Goal: Task Accomplishment & Management: Manage account settings

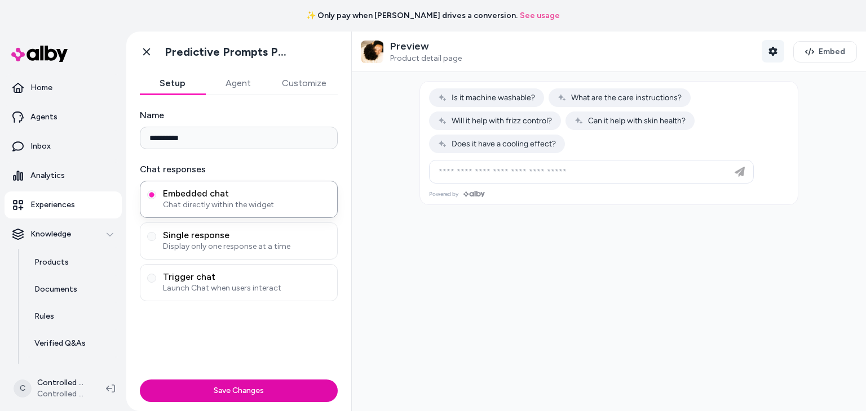
click at [763, 48] on button "Shopper Context" at bounding box center [772, 51] width 23 height 23
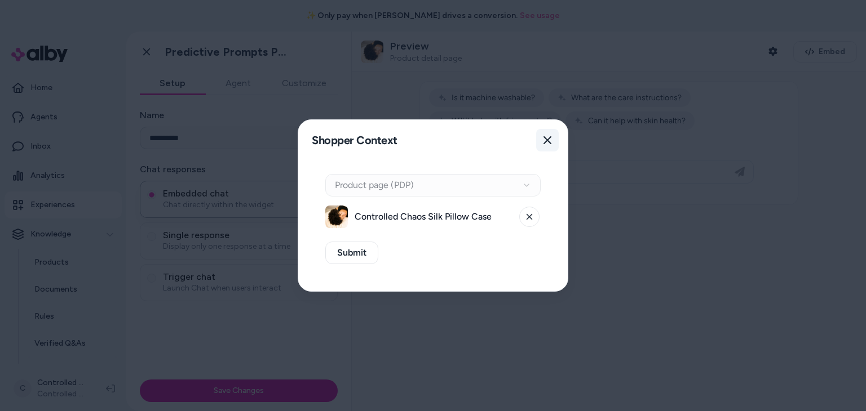
click at [538, 139] on button "Close" at bounding box center [547, 140] width 23 height 23
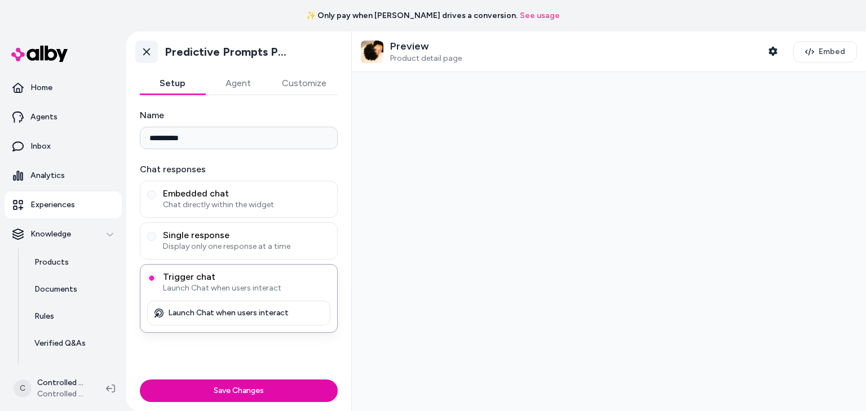
click at [150, 47] on icon at bounding box center [146, 51] width 11 height 11
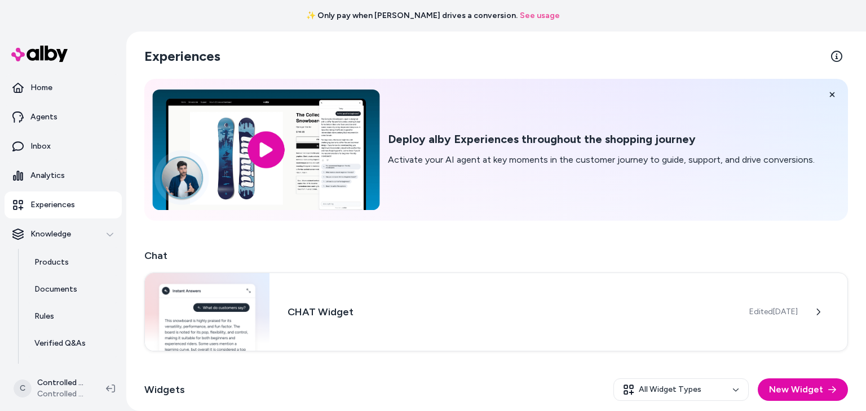
scroll to position [99, 0]
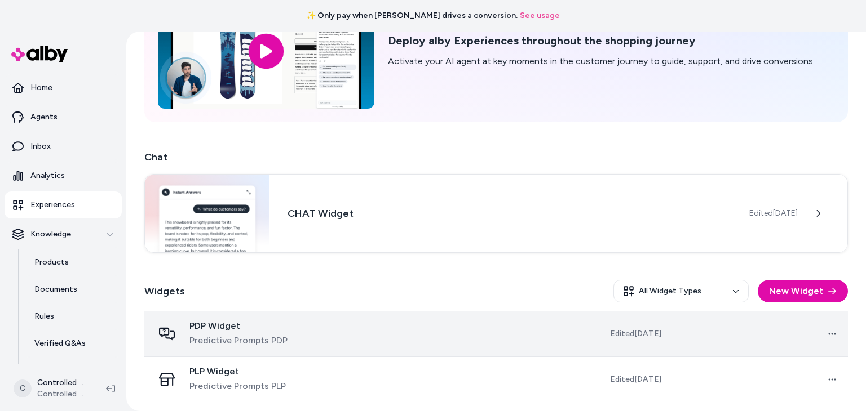
click at [228, 327] on span "PDP Widget" at bounding box center [238, 326] width 98 height 11
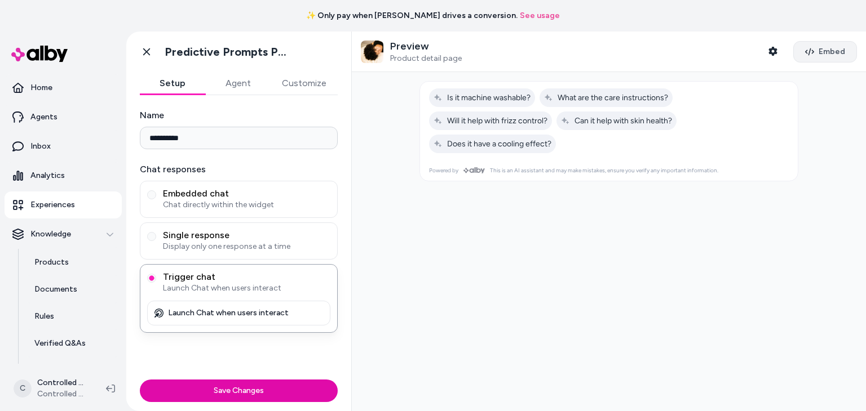
click at [826, 53] on span "Embed" at bounding box center [831, 51] width 26 height 11
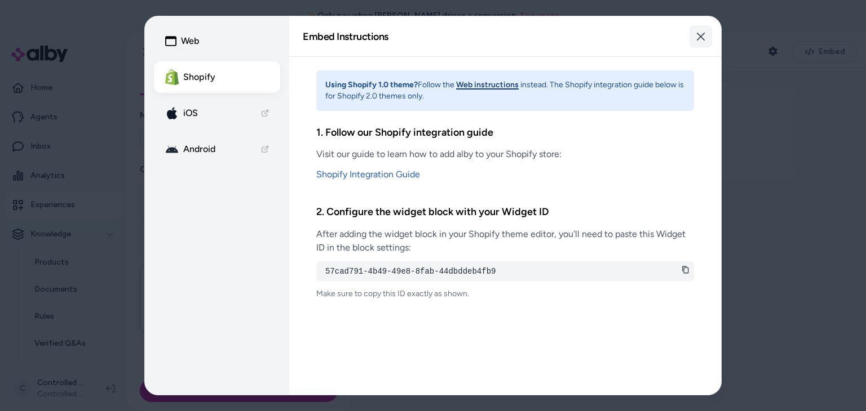
click at [701, 34] on icon "button" at bounding box center [700, 36] width 9 height 9
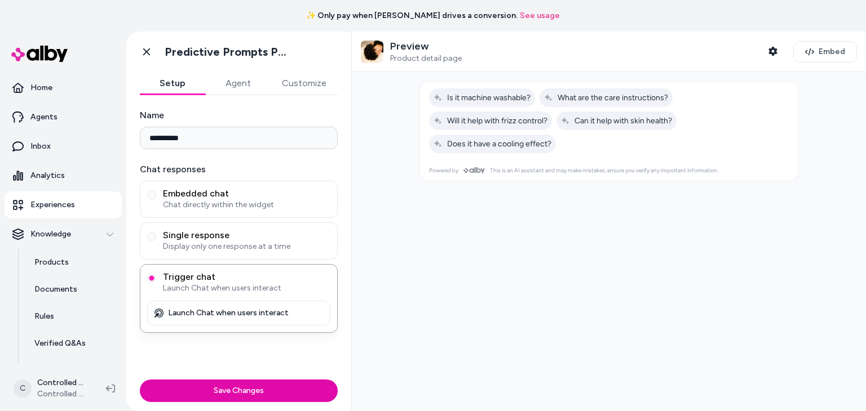
click at [221, 83] on button "Agent" at bounding box center [237, 83] width 65 height 23
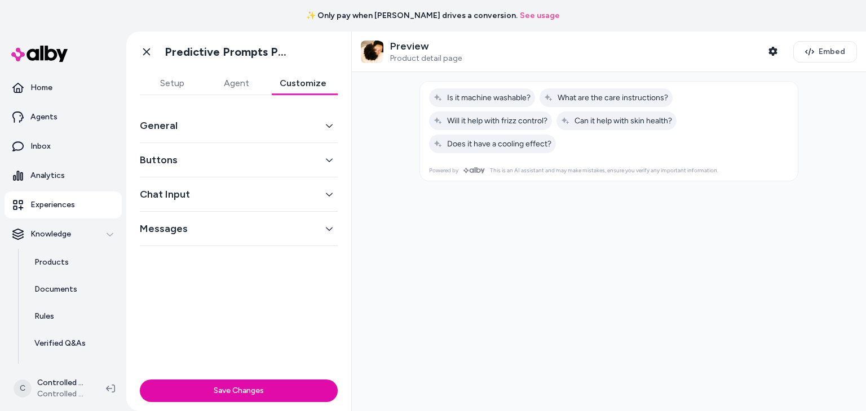
click at [299, 82] on button "Customize" at bounding box center [302, 83] width 69 height 23
click at [275, 128] on button "General" at bounding box center [239, 126] width 198 height 16
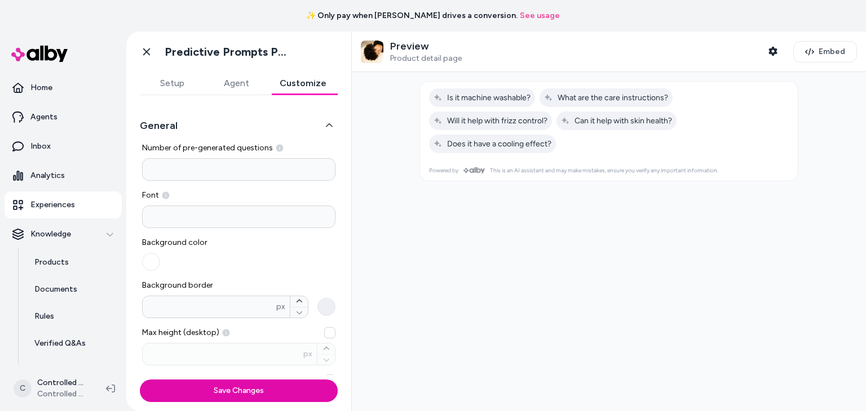
click at [275, 128] on button "General" at bounding box center [239, 126] width 198 height 16
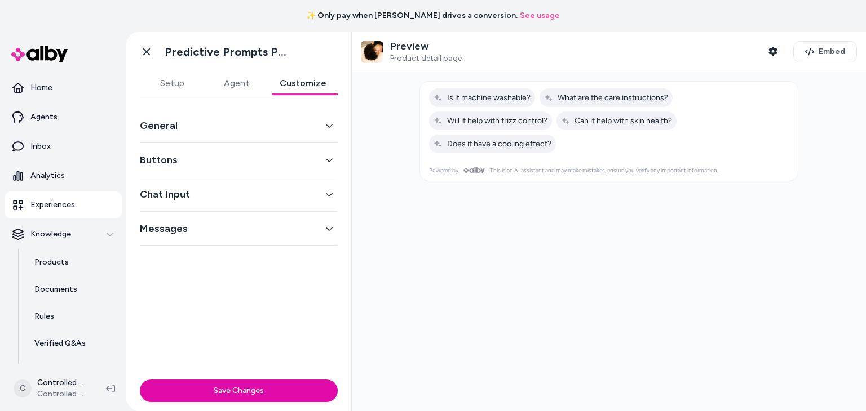
click at [255, 163] on button "Buttons" at bounding box center [239, 160] width 198 height 16
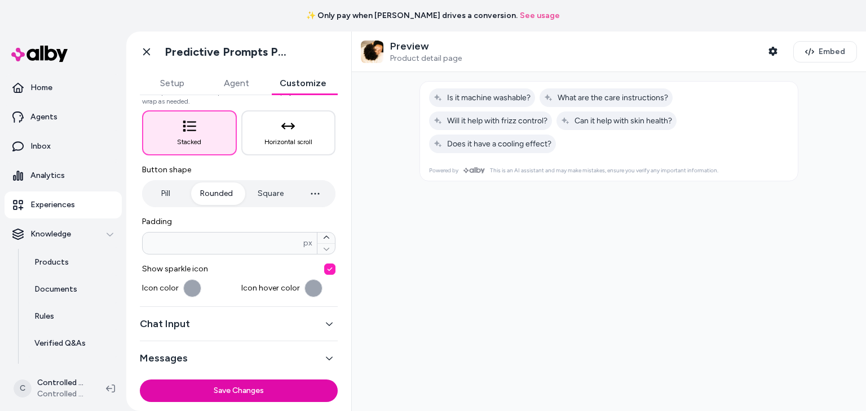
scroll to position [12, 0]
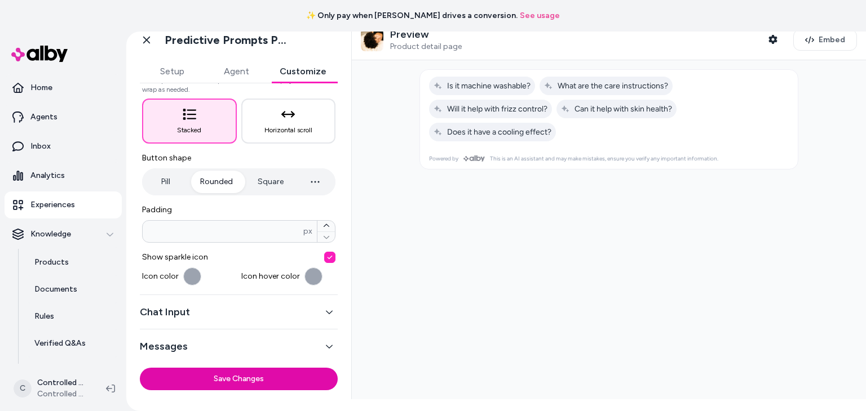
click at [266, 313] on button "Chat Input" at bounding box center [239, 312] width 198 height 16
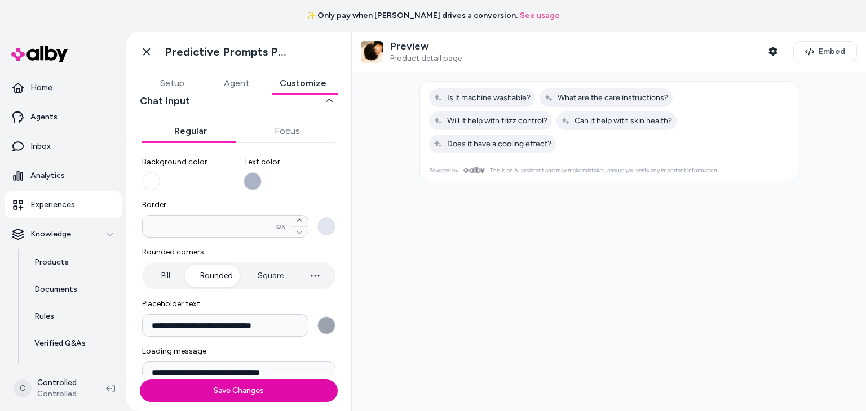
scroll to position [0, 0]
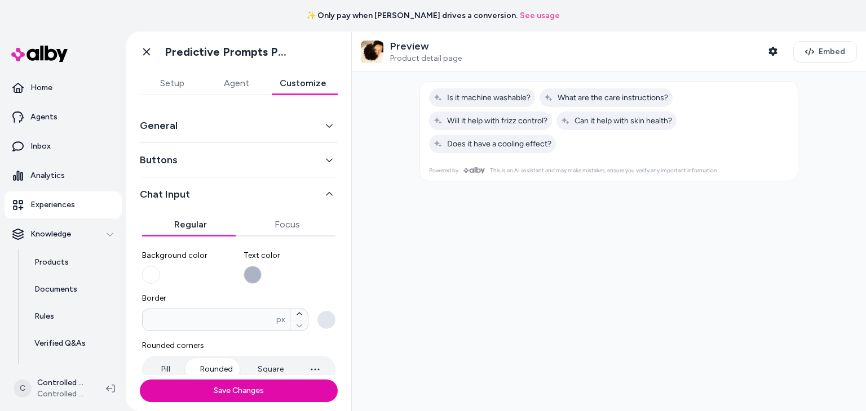
click at [320, 188] on button "Chat Input" at bounding box center [239, 195] width 198 height 16
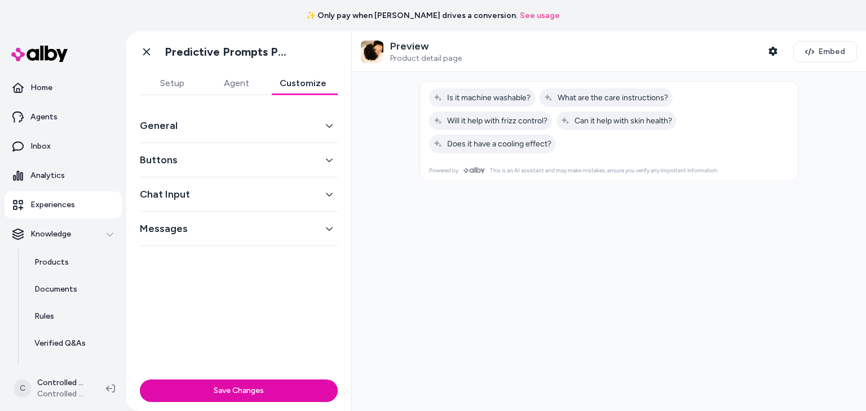
click at [329, 157] on icon "button" at bounding box center [329, 160] width 8 height 8
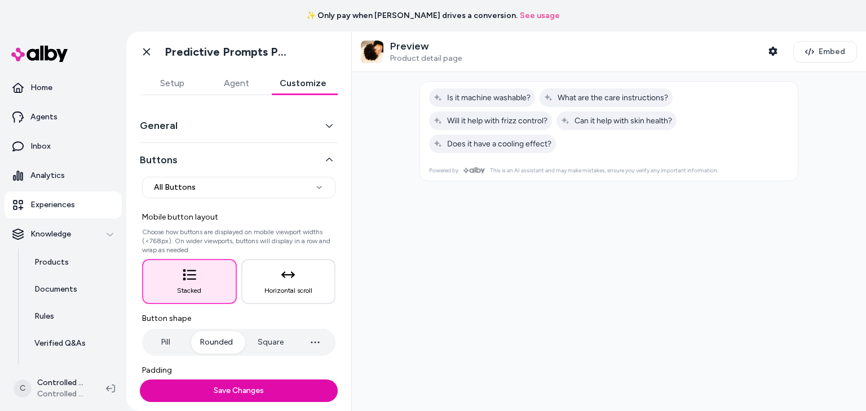
click at [328, 157] on button "Buttons" at bounding box center [239, 160] width 198 height 16
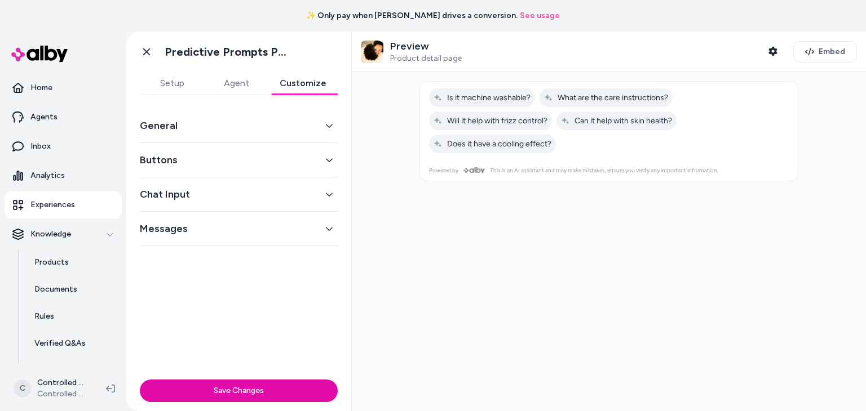
click at [326, 229] on icon "button" at bounding box center [329, 229] width 8 height 8
click at [329, 197] on icon "button" at bounding box center [329, 194] width 8 height 8
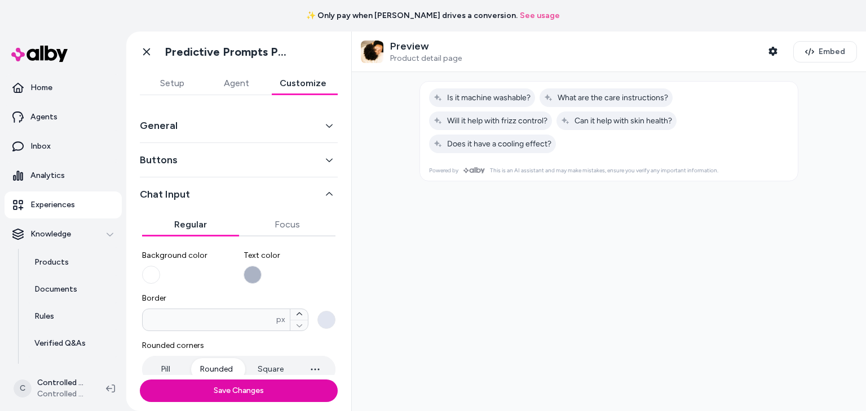
click at [329, 196] on button "Chat Input" at bounding box center [239, 195] width 198 height 16
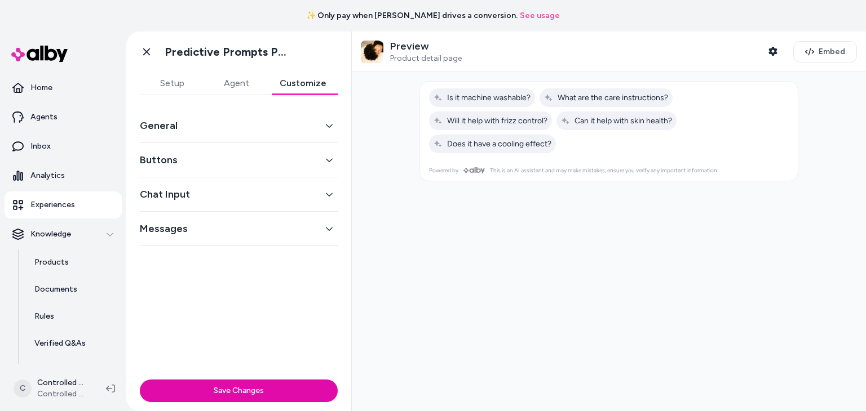
click at [326, 161] on icon "button" at bounding box center [329, 160] width 8 height 8
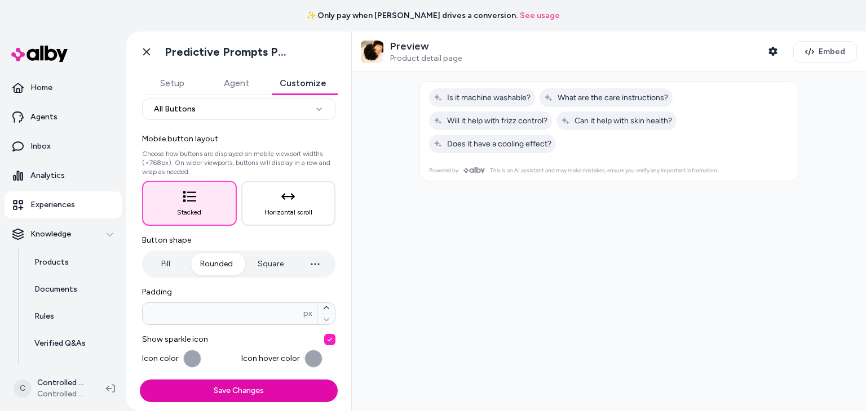
scroll to position [74, 0]
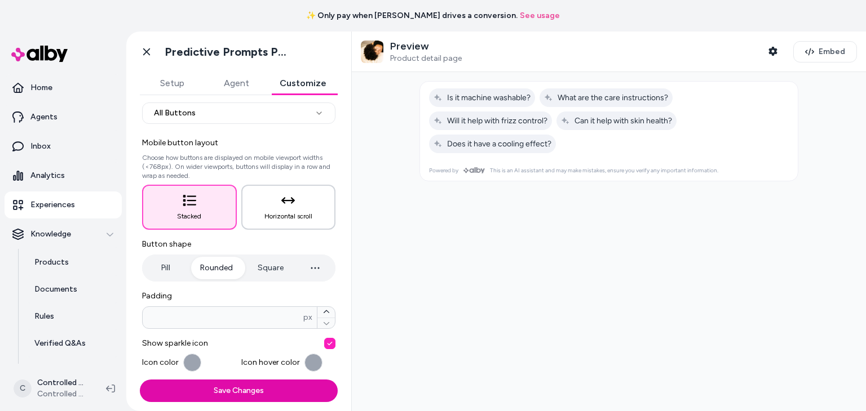
click at [288, 215] on span "Horizontal scroll" at bounding box center [288, 216] width 48 height 9
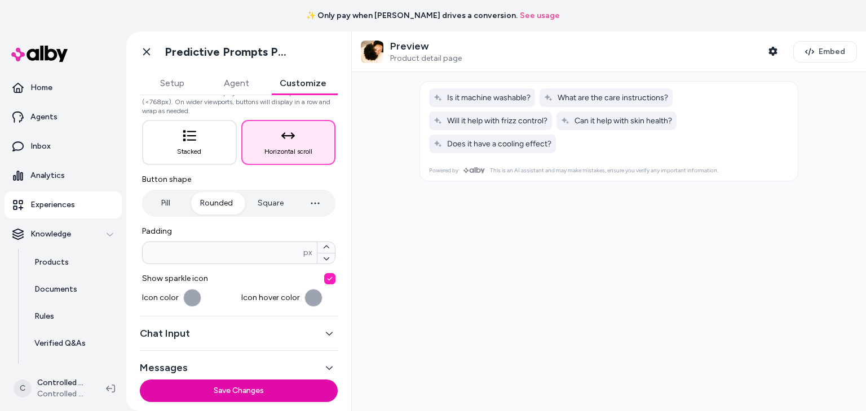
scroll to position [140, 0]
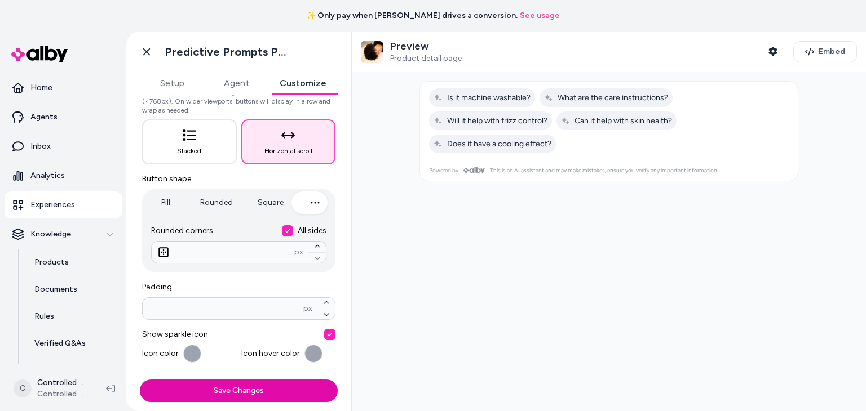
click at [311, 202] on icon "button" at bounding box center [315, 202] width 8 height 1
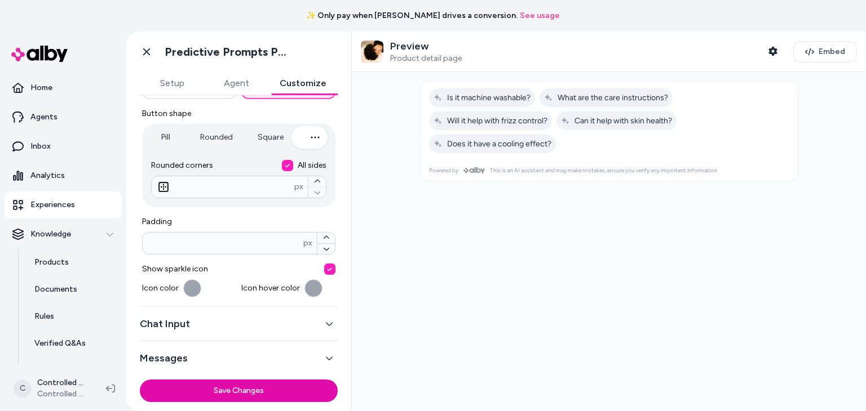
click at [311, 330] on button "Chat Input" at bounding box center [239, 324] width 198 height 16
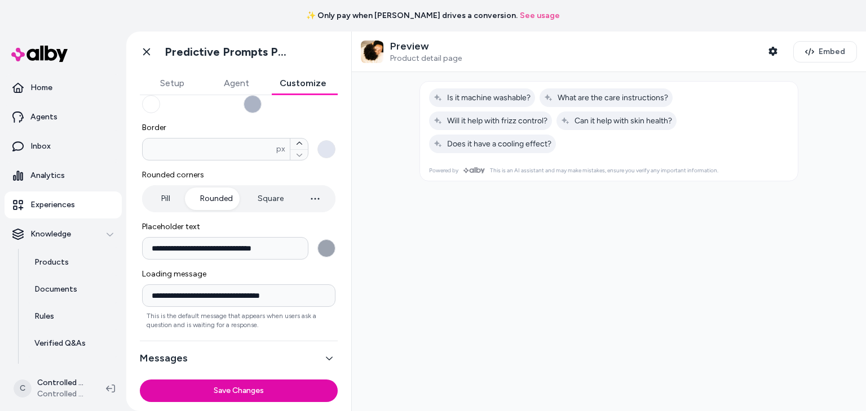
click at [303, 363] on button "Messages" at bounding box center [239, 359] width 198 height 16
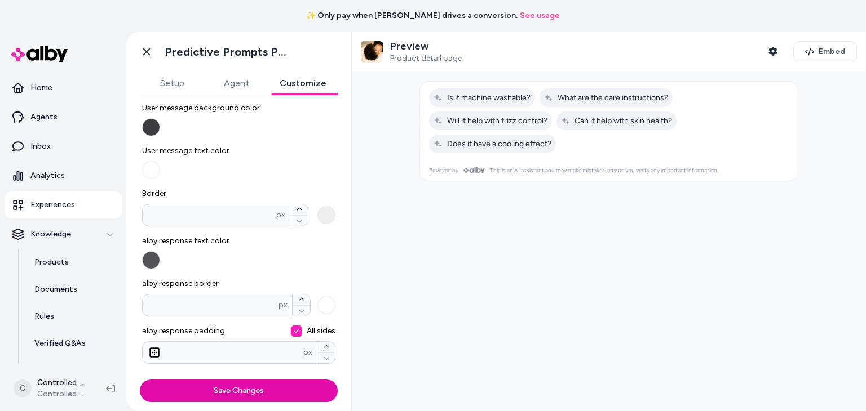
scroll to position [0, 0]
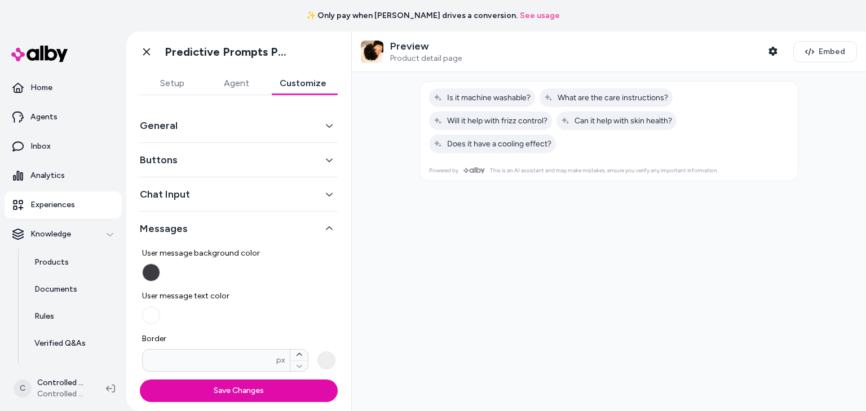
click at [327, 125] on button "General" at bounding box center [239, 126] width 198 height 16
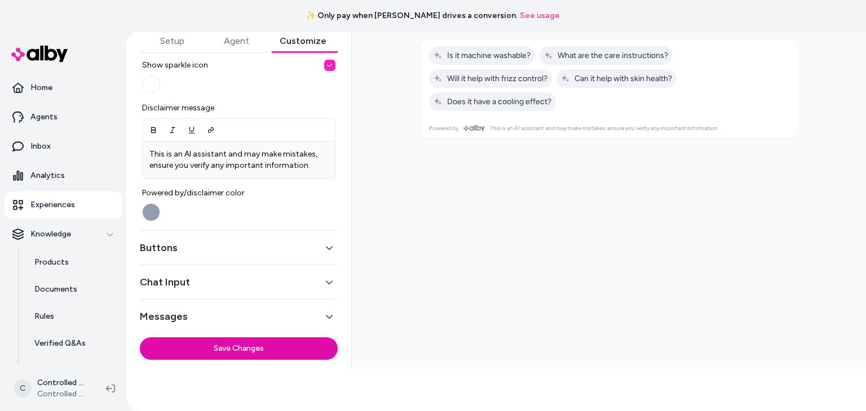
scroll to position [43, 0]
click at [300, 255] on div "Buttons" at bounding box center [239, 248] width 198 height 34
click at [305, 248] on button "Buttons" at bounding box center [239, 248] width 198 height 16
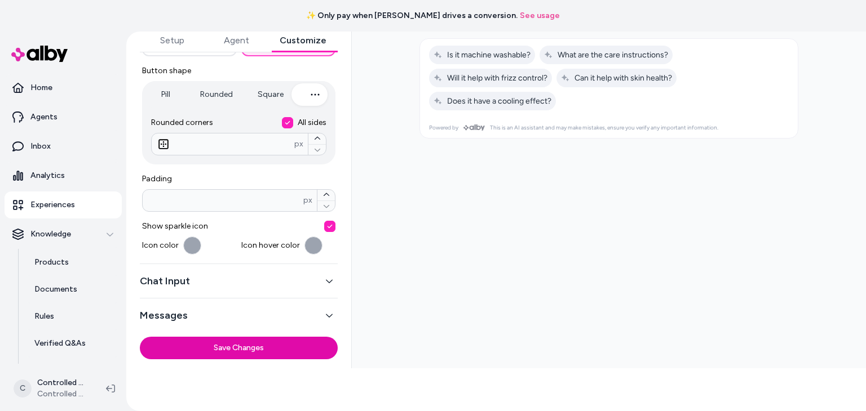
click at [309, 282] on button "Chat Input" at bounding box center [239, 281] width 198 height 16
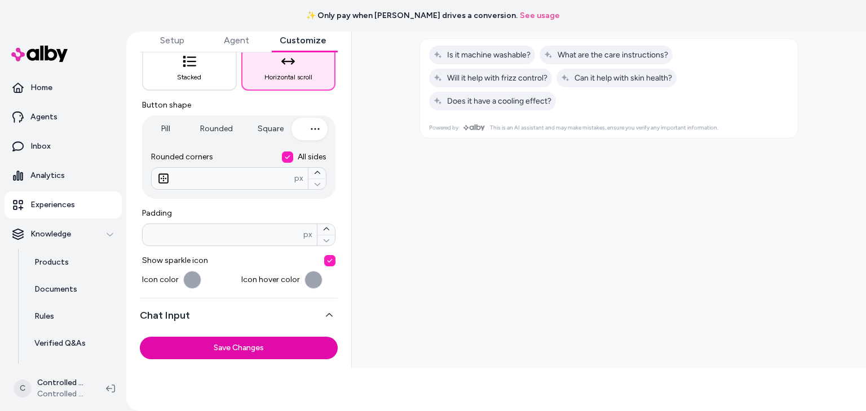
scroll to position [0, 0]
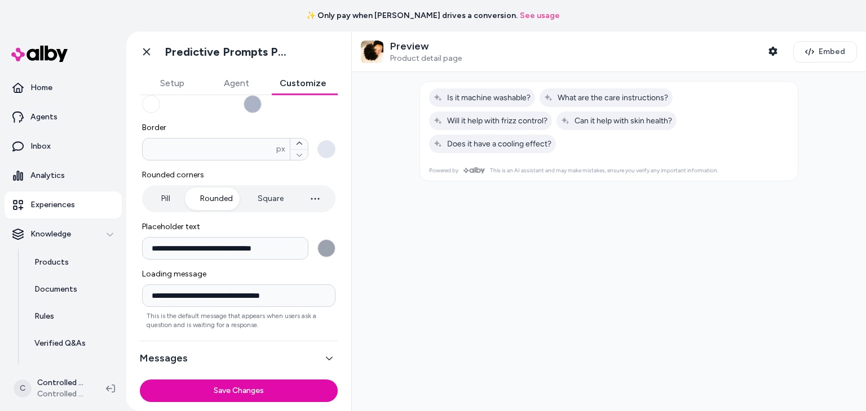
click at [305, 357] on button "Messages" at bounding box center [239, 359] width 198 height 16
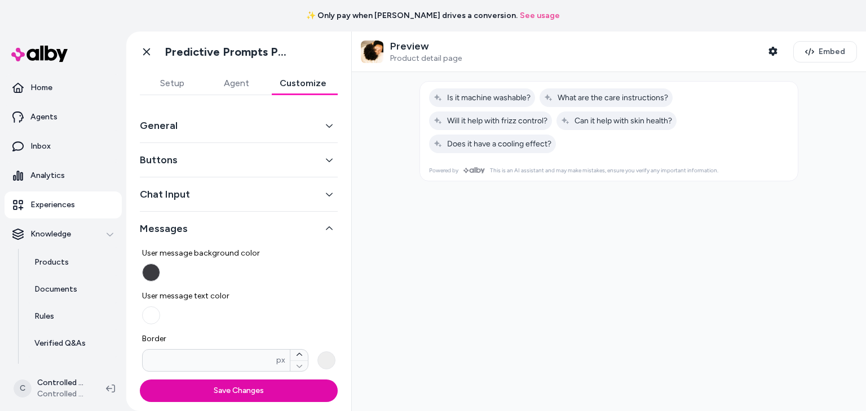
click at [287, 122] on button "General" at bounding box center [239, 126] width 198 height 16
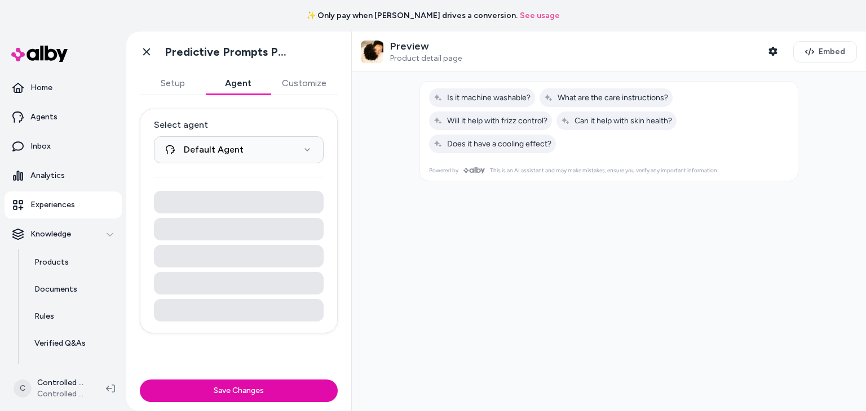
click at [240, 87] on button "Agent" at bounding box center [237, 83] width 65 height 23
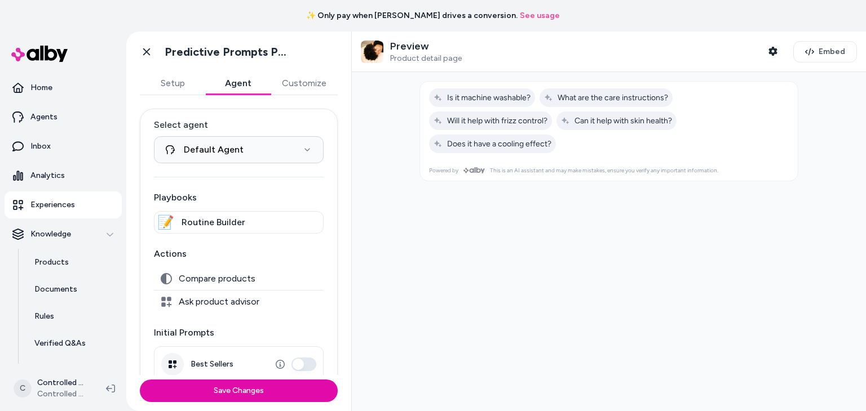
click at [164, 79] on button "Setup" at bounding box center [172, 83] width 65 height 23
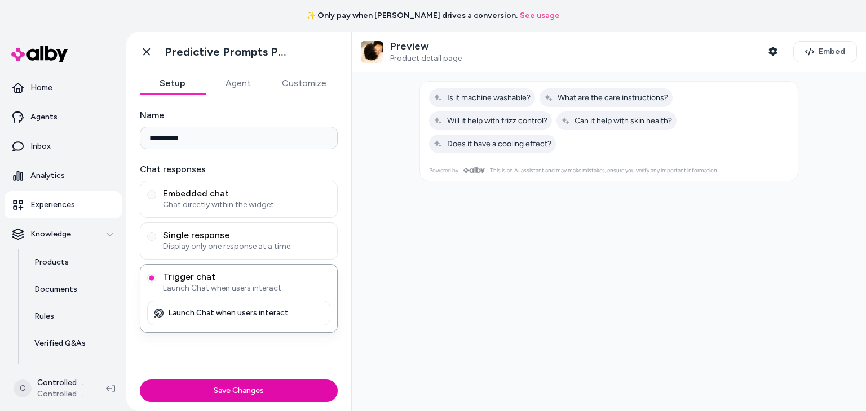
click at [574, 142] on div at bounding box center [609, 121] width 378 height 78
click at [768, 52] on icon "button" at bounding box center [772, 51] width 9 height 9
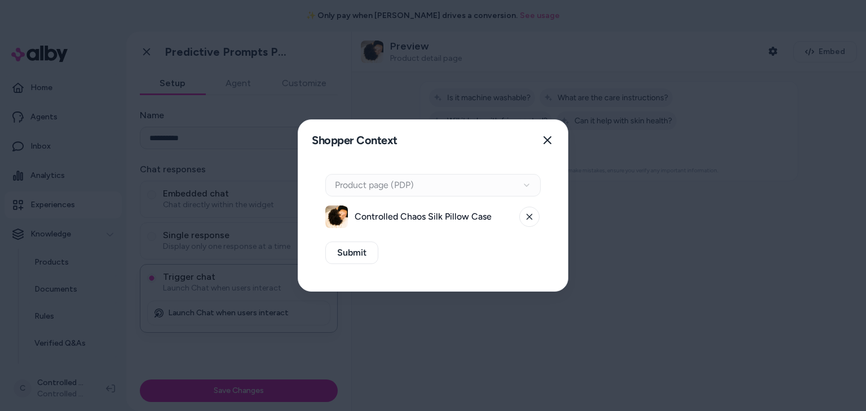
click at [402, 219] on span "Controlled Chaos Silk Pillow Case" at bounding box center [434, 217] width 158 height 14
click at [546, 140] on icon "button" at bounding box center [547, 140] width 9 height 9
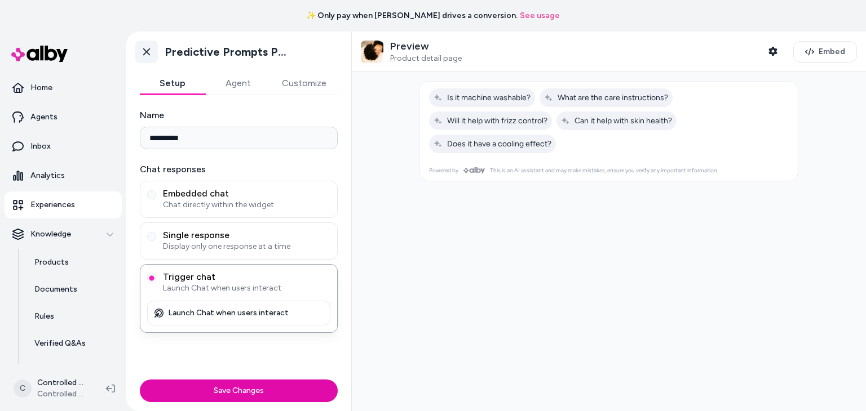
click at [150, 51] on icon at bounding box center [146, 51] width 11 height 11
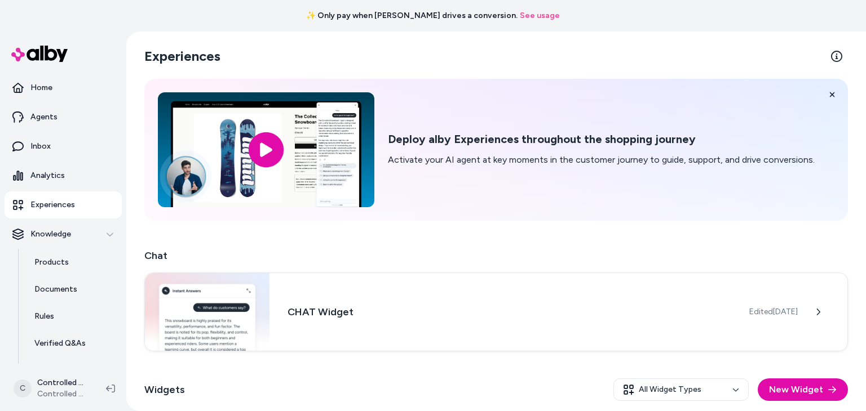
scroll to position [99, 0]
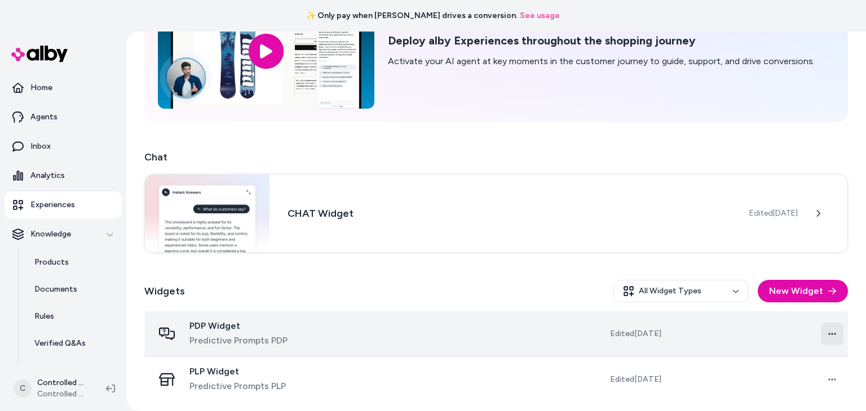
click at [832, 334] on html "✨ Only pay when [PERSON_NAME] drives a conversion. See usage Home Agents Inbox …" at bounding box center [433, 205] width 866 height 411
click at [827, 330] on html "✨ Only pay when [PERSON_NAME] drives a conversion. See usage Home Agents Inbox …" at bounding box center [433, 205] width 866 height 411
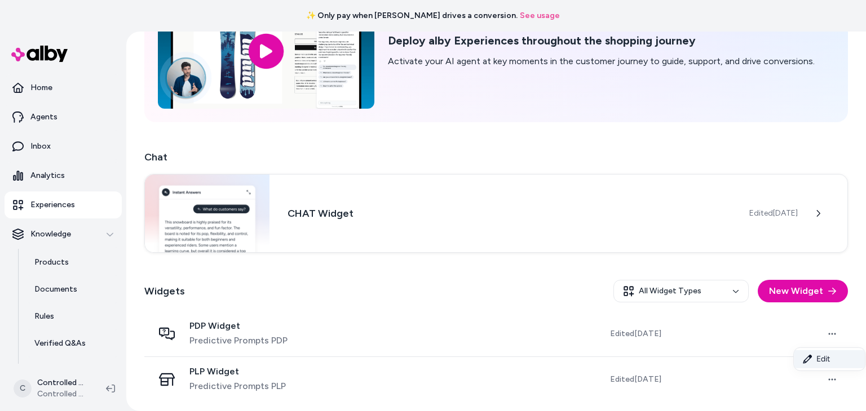
click at [814, 362] on link "Edit" at bounding box center [829, 360] width 71 height 18
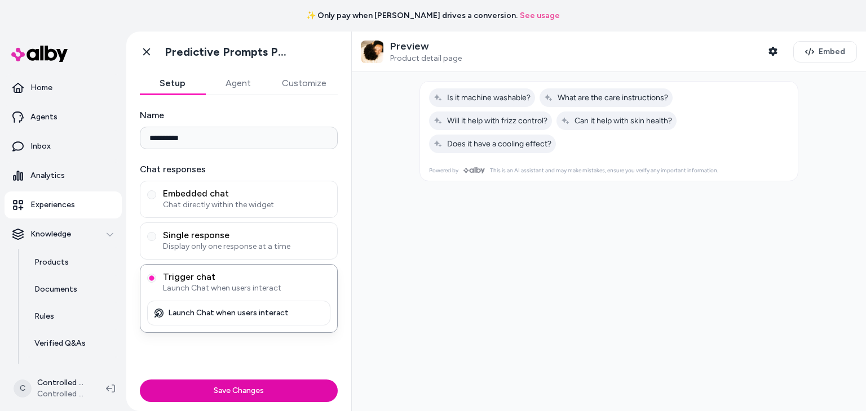
click at [225, 82] on button "Agent" at bounding box center [237, 83] width 65 height 23
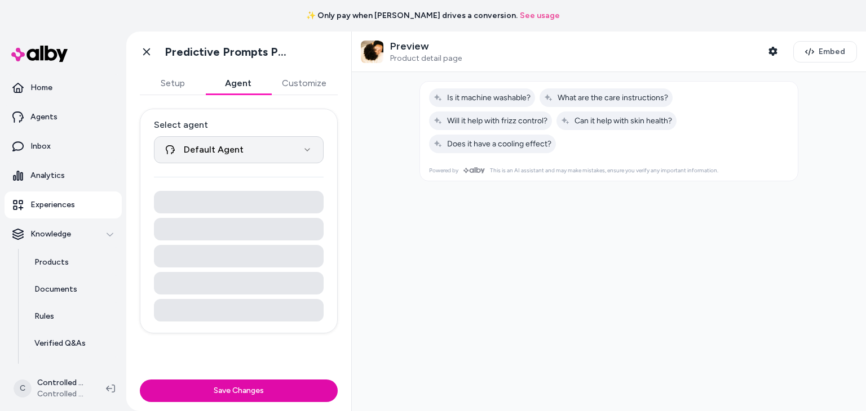
click at [262, 152] on html "**********" at bounding box center [433, 205] width 866 height 411
click at [297, 86] on button "Customize" at bounding box center [304, 83] width 67 height 23
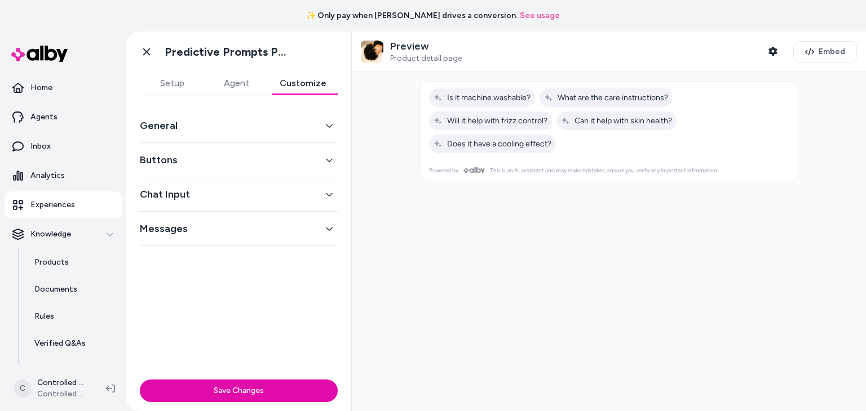
click at [270, 222] on button "Messages" at bounding box center [239, 229] width 198 height 16
click at [318, 226] on button "Messages" at bounding box center [239, 229] width 198 height 16
click at [329, 194] on icon "button" at bounding box center [329, 194] width 8 height 8
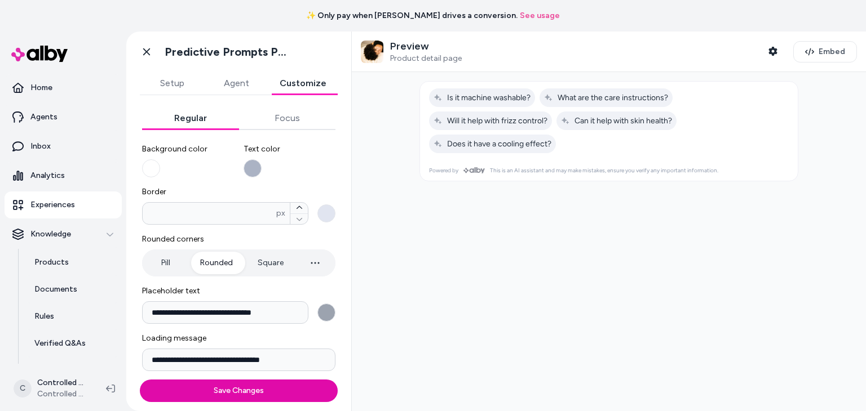
scroll to position [171, 0]
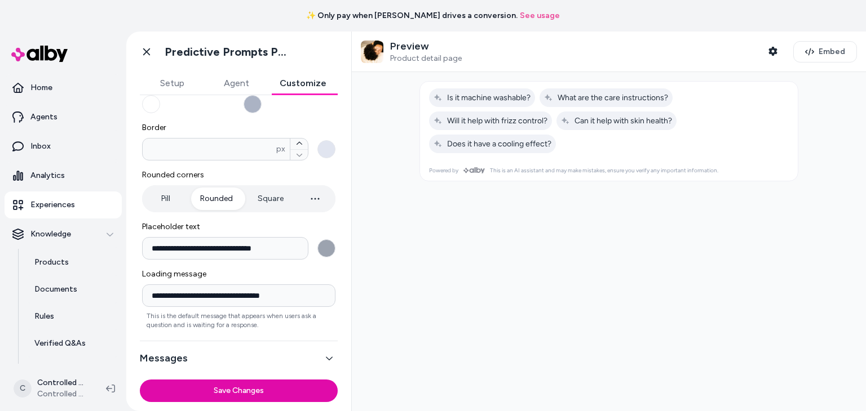
click at [260, 258] on input "**********" at bounding box center [225, 248] width 166 height 23
click at [267, 293] on input "**********" at bounding box center [238, 296] width 193 height 23
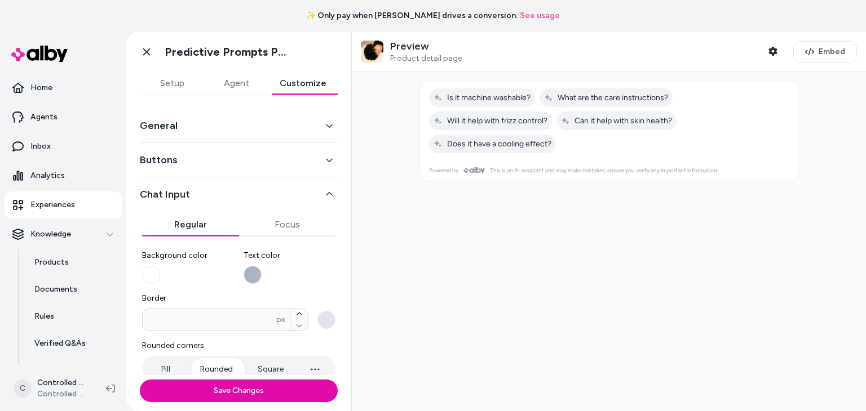
click at [327, 161] on button "Buttons" at bounding box center [239, 160] width 198 height 16
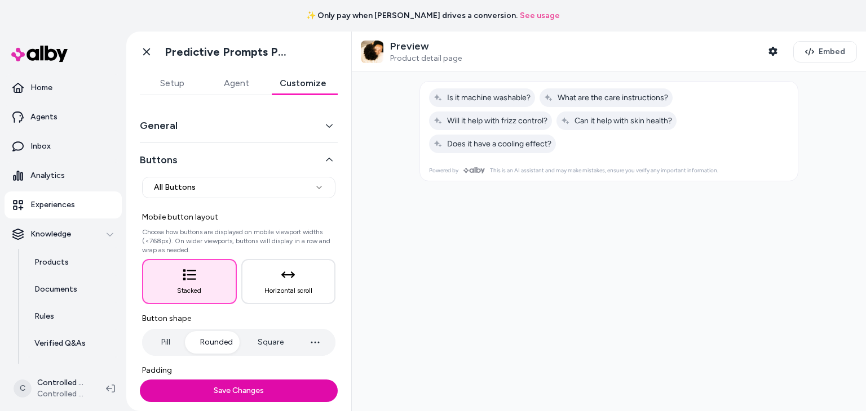
click at [316, 111] on div "General" at bounding box center [239, 126] width 198 height 34
click at [321, 104] on div "**********" at bounding box center [238, 235] width 225 height 280
click at [327, 104] on div "**********" at bounding box center [238, 235] width 225 height 280
click at [312, 130] on button "General" at bounding box center [239, 126] width 198 height 16
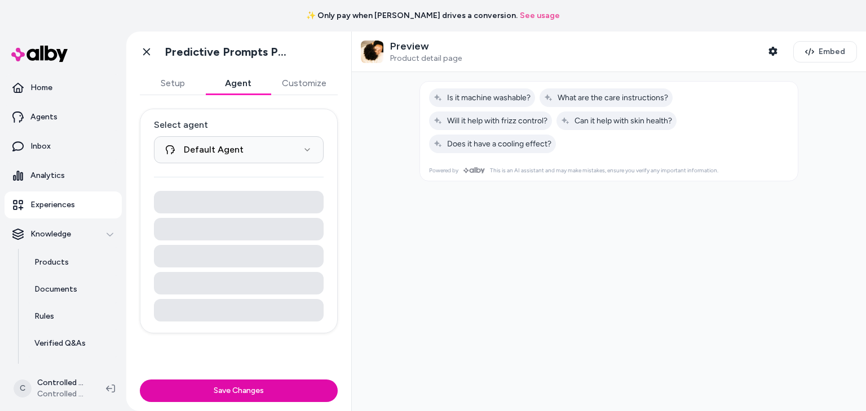
click at [250, 89] on button "Agent" at bounding box center [237, 83] width 65 height 23
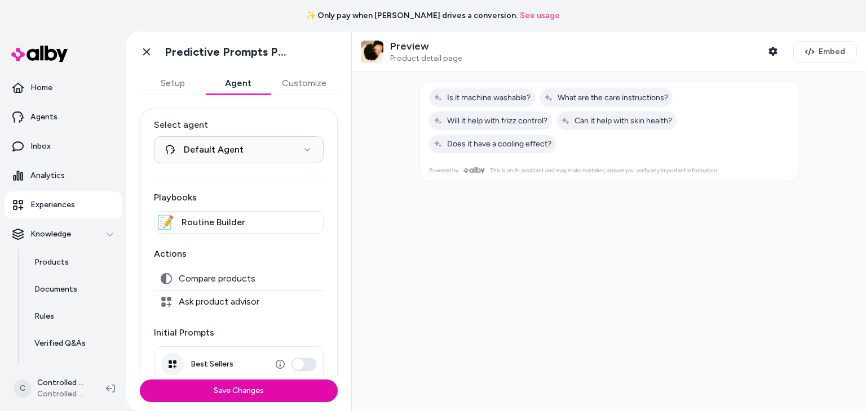
click at [187, 86] on button "Setup" at bounding box center [172, 83] width 65 height 23
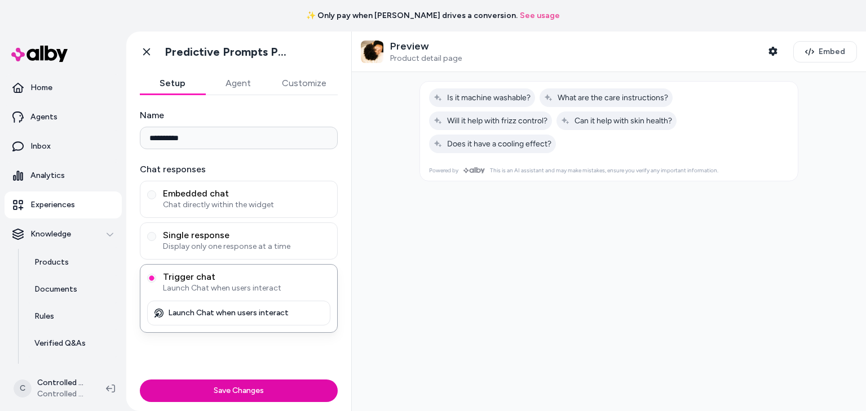
click at [299, 78] on button "Customize" at bounding box center [304, 83] width 67 height 23
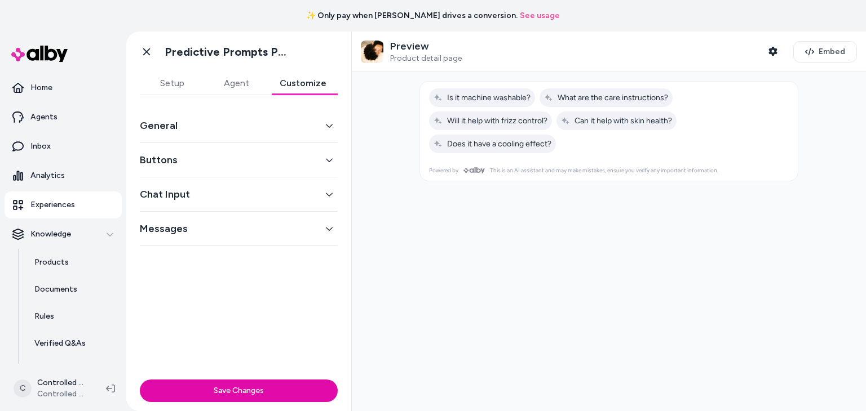
click at [277, 228] on button "Messages" at bounding box center [239, 229] width 198 height 16
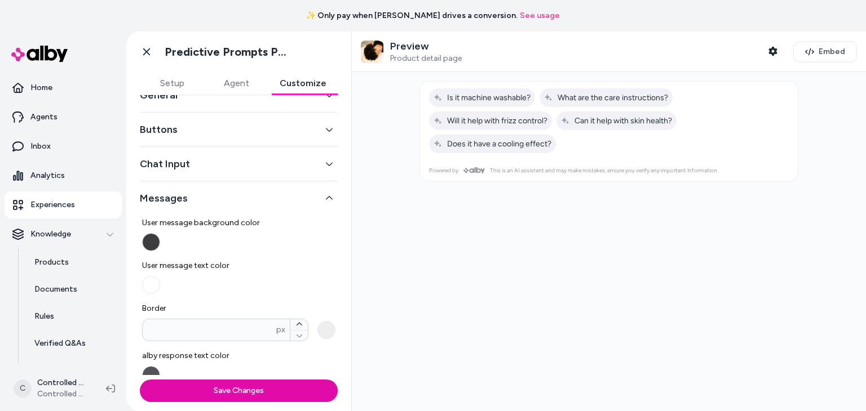
scroll to position [5, 0]
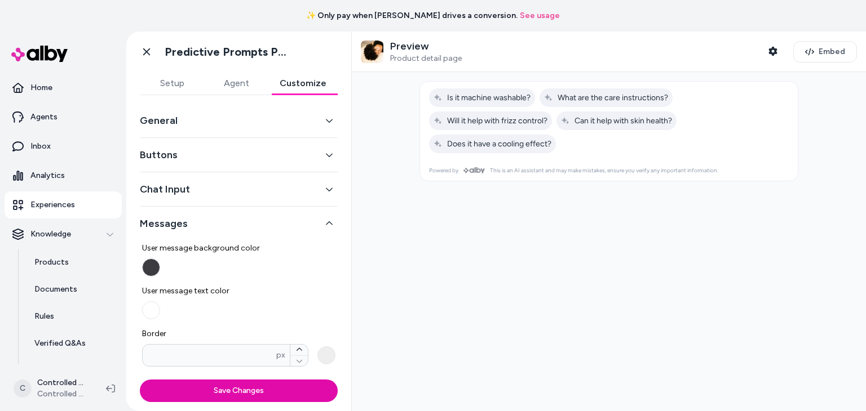
click at [306, 201] on div "Chat Input" at bounding box center [239, 189] width 198 height 34
click at [318, 189] on button "Chat Input" at bounding box center [239, 189] width 198 height 16
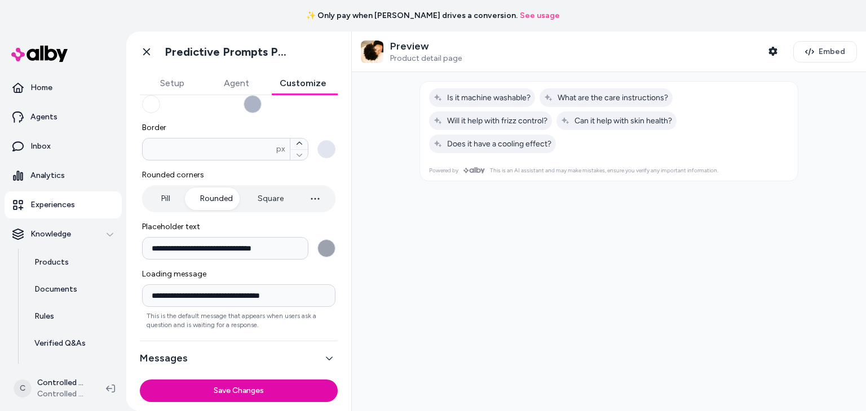
scroll to position [0, 0]
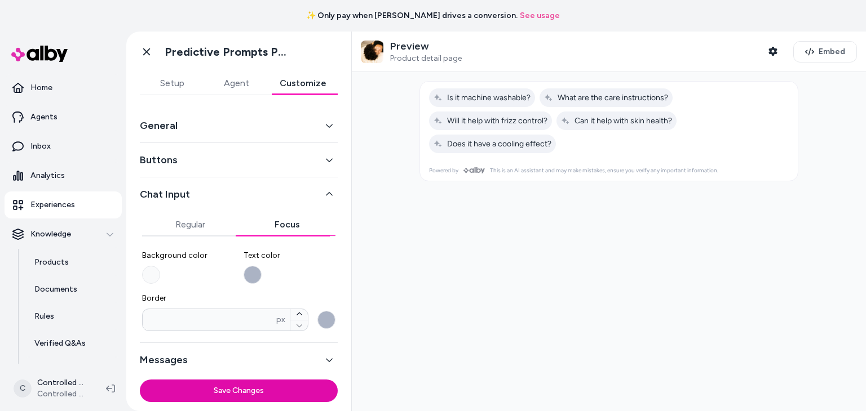
click at [284, 224] on button "Focus" at bounding box center [287, 225] width 97 height 23
click at [203, 218] on button "Regular" at bounding box center [190, 225] width 97 height 23
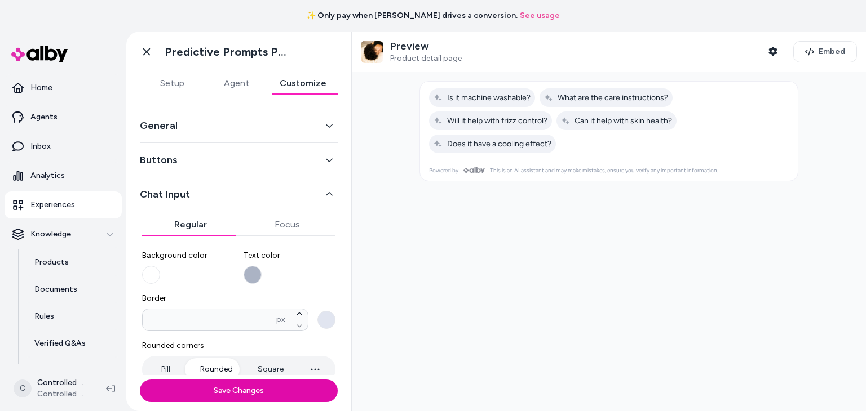
click at [320, 156] on button "Buttons" at bounding box center [239, 160] width 198 height 16
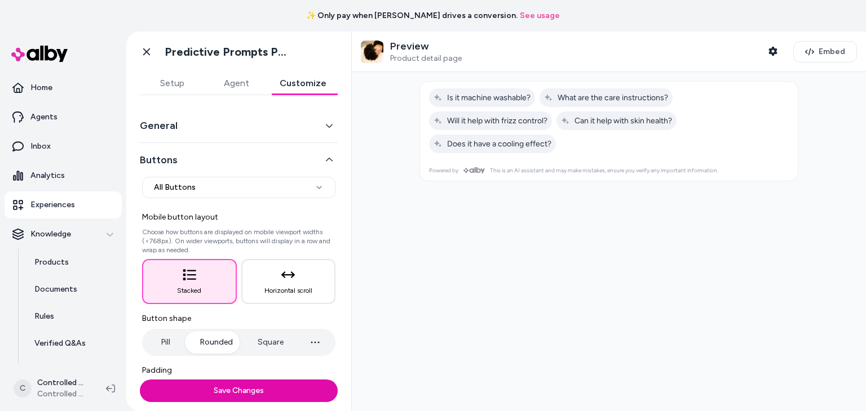
click at [250, 88] on button "Agent" at bounding box center [236, 83] width 64 height 23
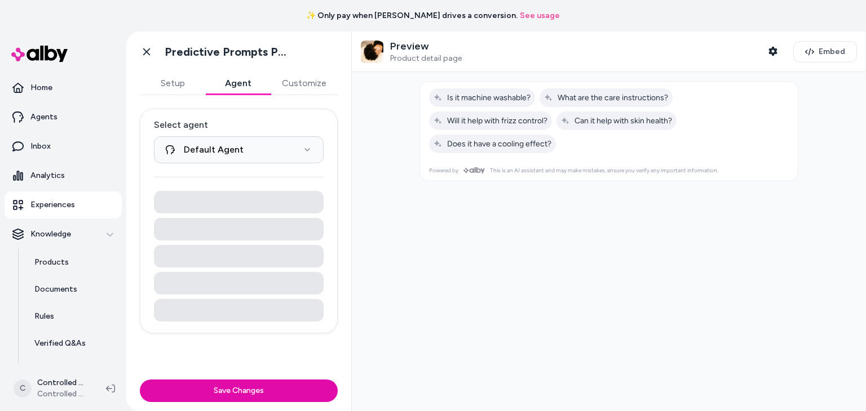
click at [304, 93] on button "Customize" at bounding box center [304, 83] width 67 height 23
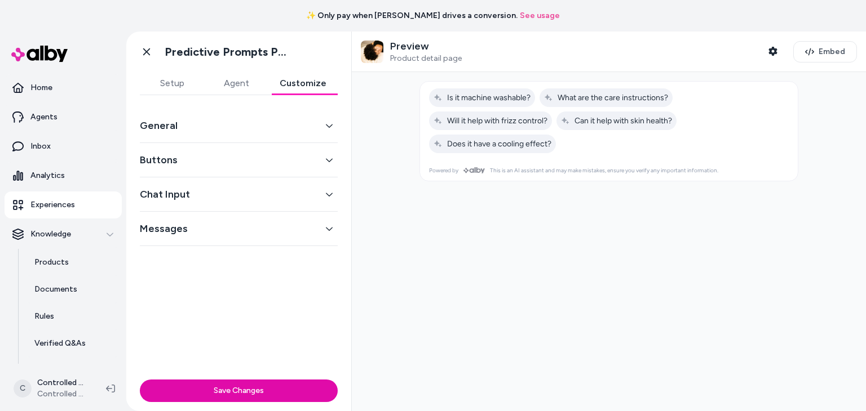
click at [256, 131] on button "General" at bounding box center [239, 126] width 198 height 16
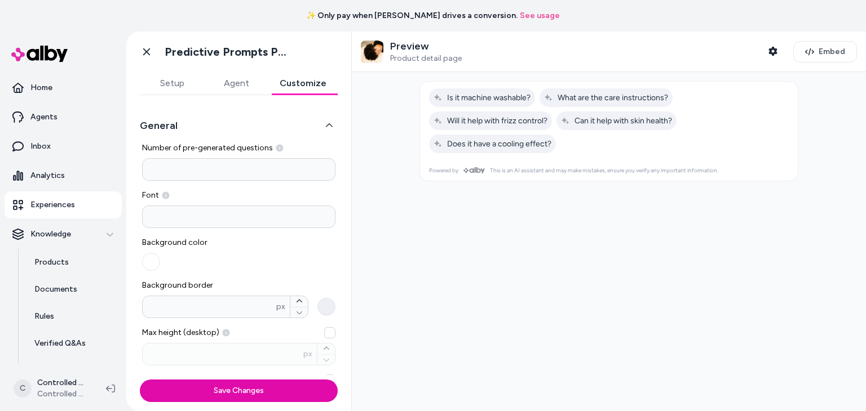
click at [241, 81] on button "Agent" at bounding box center [236, 83] width 64 height 23
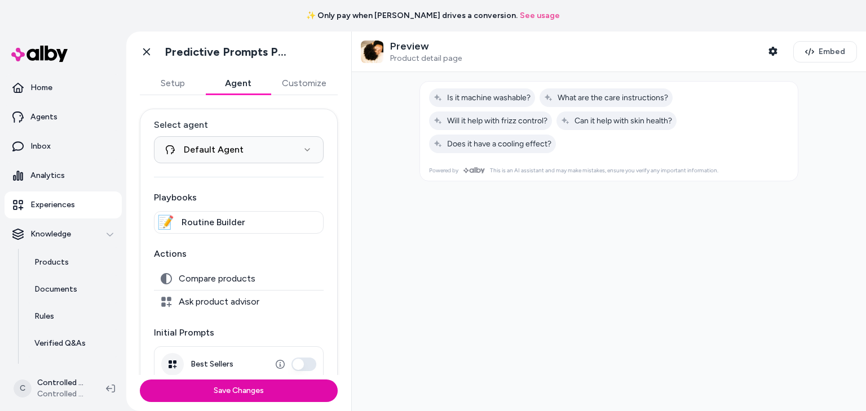
click at [193, 89] on button "Setup" at bounding box center [172, 83] width 65 height 23
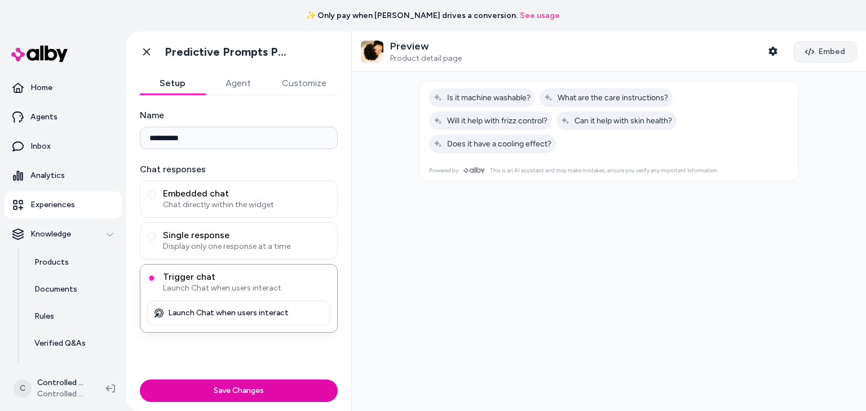
click at [805, 52] on icon "button" at bounding box center [809, 51] width 9 height 9
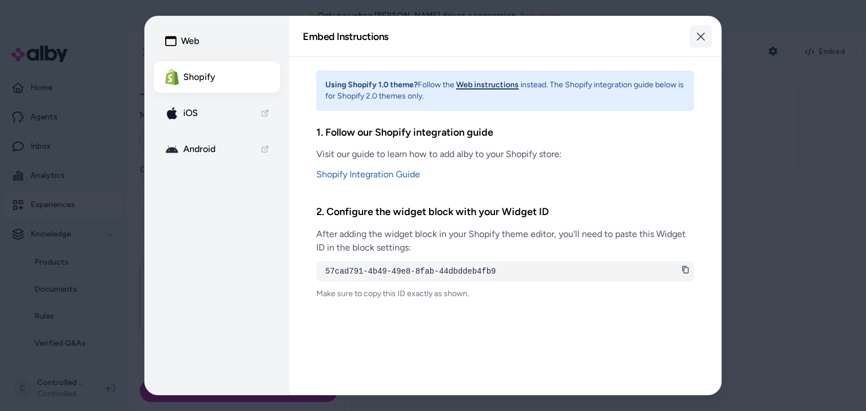
click at [710, 39] on button "Close" at bounding box center [700, 36] width 23 height 23
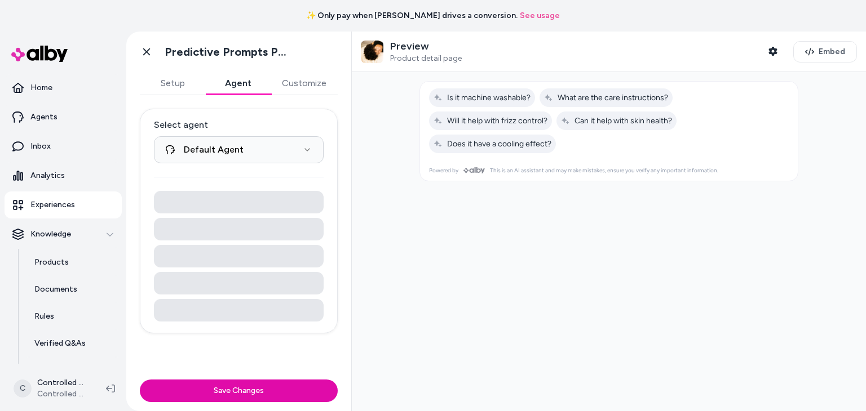
click at [247, 84] on button "Agent" at bounding box center [237, 83] width 65 height 23
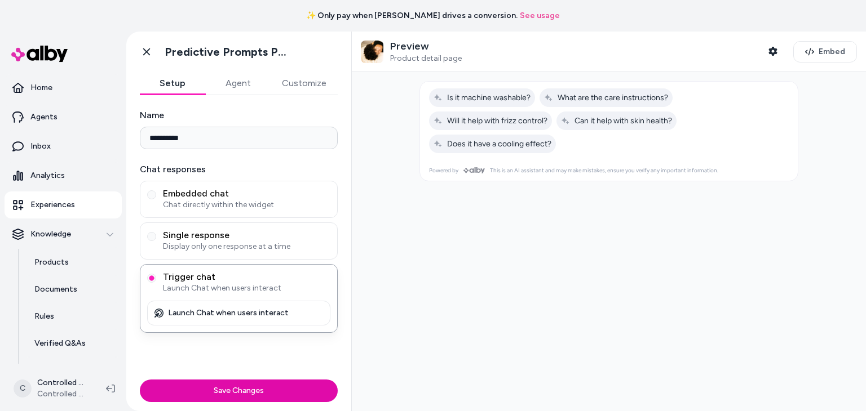
click at [177, 93] on button "Setup" at bounding box center [172, 83] width 65 height 23
click at [232, 308] on p "Launch Chat when users interact" at bounding box center [228, 313] width 121 height 10
click at [227, 314] on p "Launch Chat when users interact" at bounding box center [228, 313] width 121 height 10
click at [185, 278] on span "Trigger chat" at bounding box center [246, 277] width 167 height 11
click at [156, 278] on button "Trigger chat Launch Chat when users interact" at bounding box center [151, 278] width 9 height 9
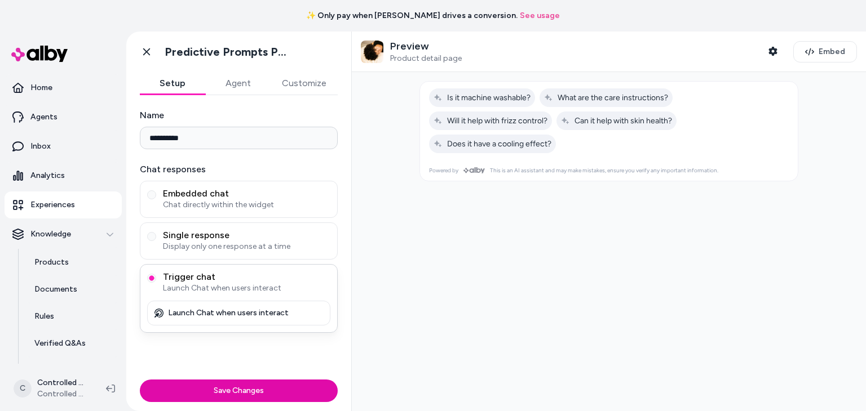
click at [185, 280] on span "Trigger chat" at bounding box center [246, 277] width 167 height 11
click at [156, 280] on button "Trigger chat Launch Chat when users interact" at bounding box center [151, 278] width 9 height 9
click at [389, 254] on div at bounding box center [609, 241] width 514 height 339
click at [258, 224] on div "Single response Display only one response at a time" at bounding box center [239, 241] width 198 height 37
click at [252, 234] on span "Single response" at bounding box center [246, 235] width 167 height 11
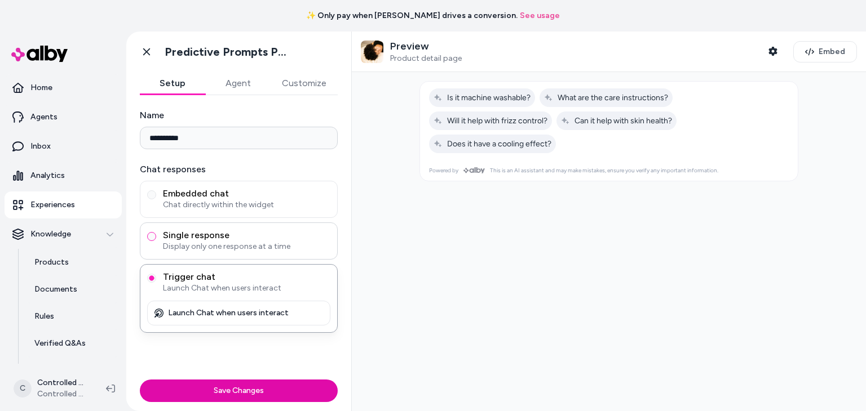
click at [156, 234] on button "Single response Display only one response at a time" at bounding box center [151, 236] width 9 height 9
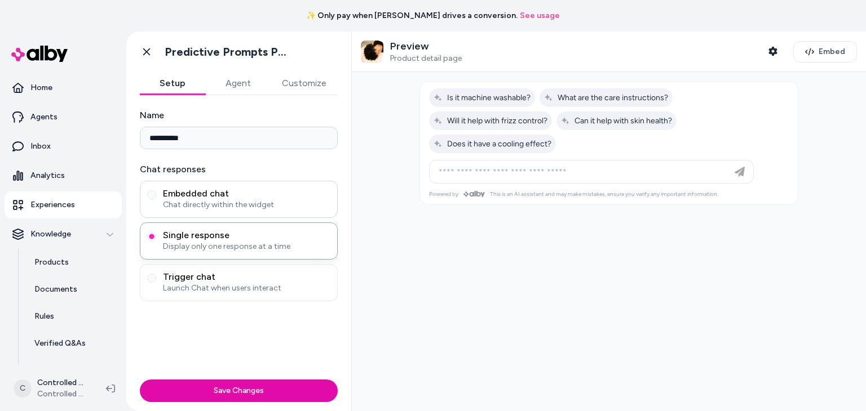
click at [259, 203] on span "Chat directly within the widget" at bounding box center [246, 205] width 167 height 11
click at [156, 200] on button "Embedded chat Chat directly within the widget" at bounding box center [151, 194] width 9 height 9
click at [233, 280] on span "Trigger chat" at bounding box center [246, 277] width 167 height 11
click at [156, 280] on button "Trigger chat Launch Chat when users interact" at bounding box center [151, 278] width 9 height 9
click at [268, 319] on div "Launch Chat when users interact" at bounding box center [238, 313] width 183 height 25
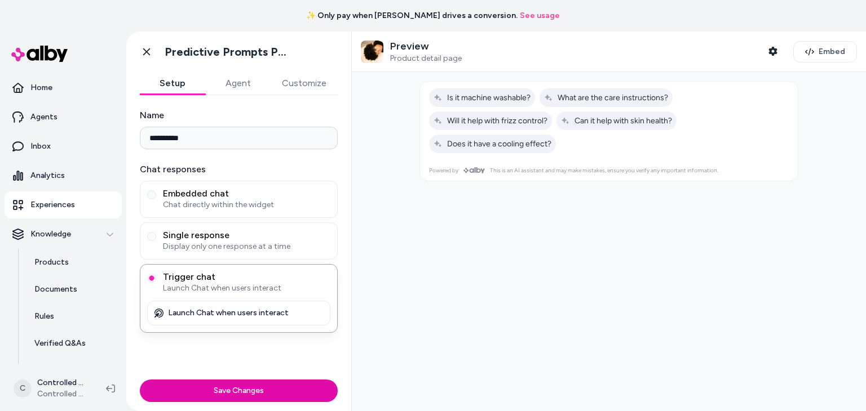
click at [239, 88] on button "Agent" at bounding box center [237, 83] width 65 height 23
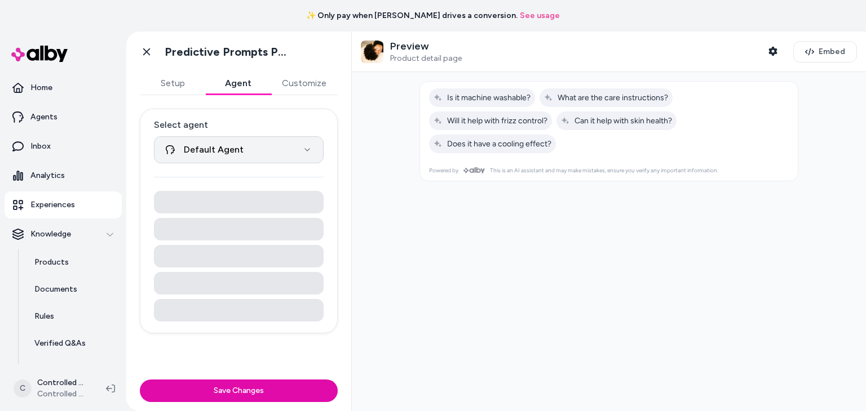
click at [288, 150] on html "**********" at bounding box center [433, 205] width 866 height 411
click at [305, 120] on html "**********" at bounding box center [433, 205] width 866 height 411
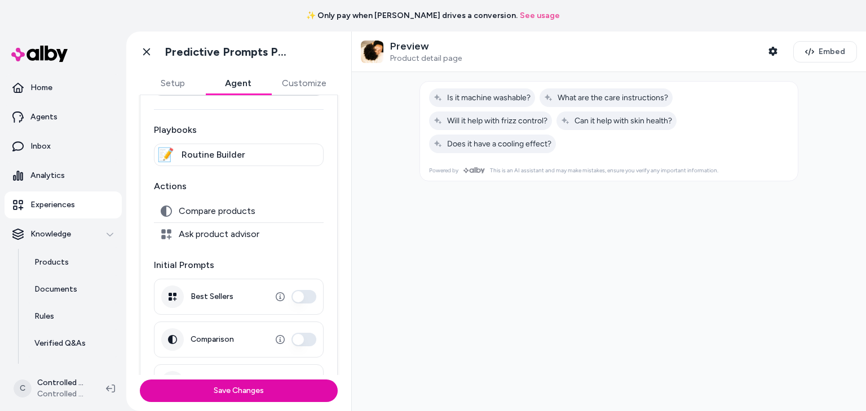
scroll to position [69, 0]
click at [223, 153] on span "Routine Builder" at bounding box center [213, 154] width 64 height 14
click at [165, 153] on div "📝" at bounding box center [166, 153] width 18 height 18
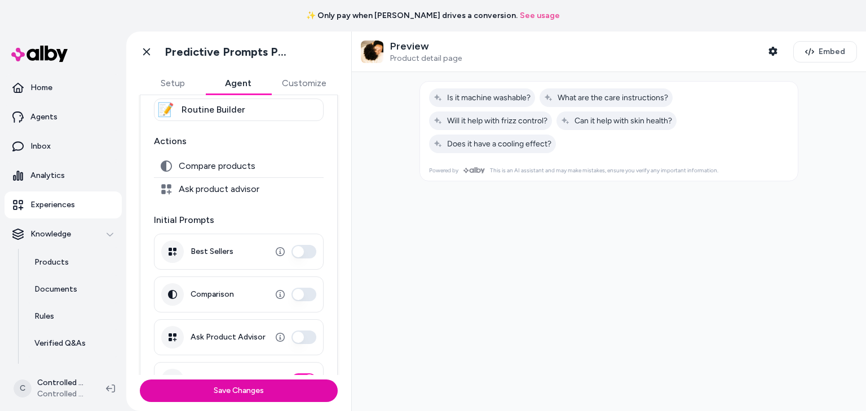
scroll to position [114, 0]
click at [166, 189] on icon at bounding box center [166, 187] width 11 height 11
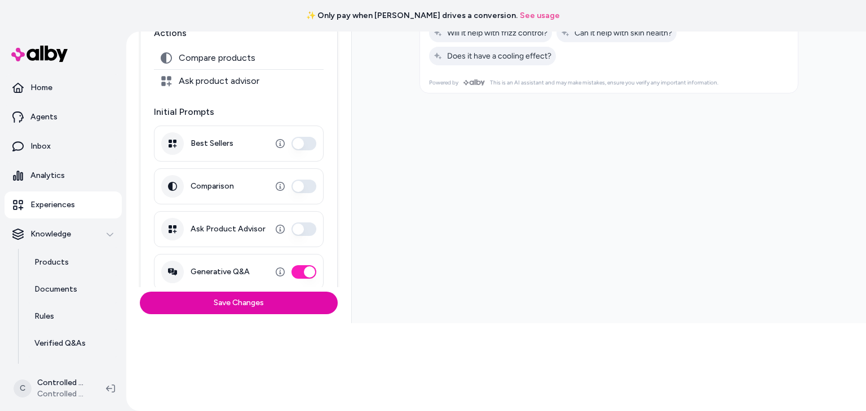
scroll to position [147, 0]
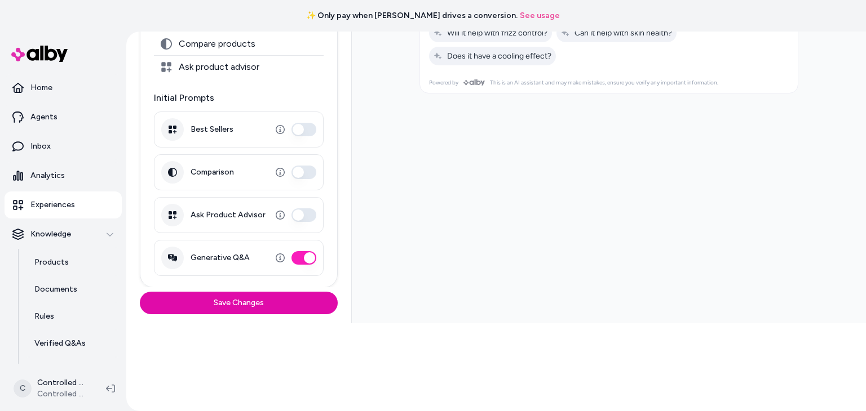
click at [294, 218] on button "Ask Product Advisor" at bounding box center [303, 216] width 25 height 14
click at [302, 174] on button "Comparison" at bounding box center [303, 173] width 25 height 14
click at [303, 130] on button "Best Sellers" at bounding box center [303, 130] width 25 height 14
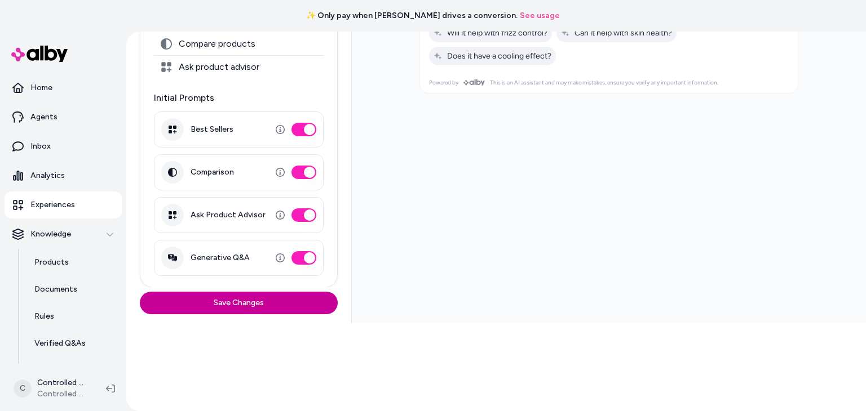
click at [256, 298] on button "Save Changes" at bounding box center [239, 303] width 198 height 23
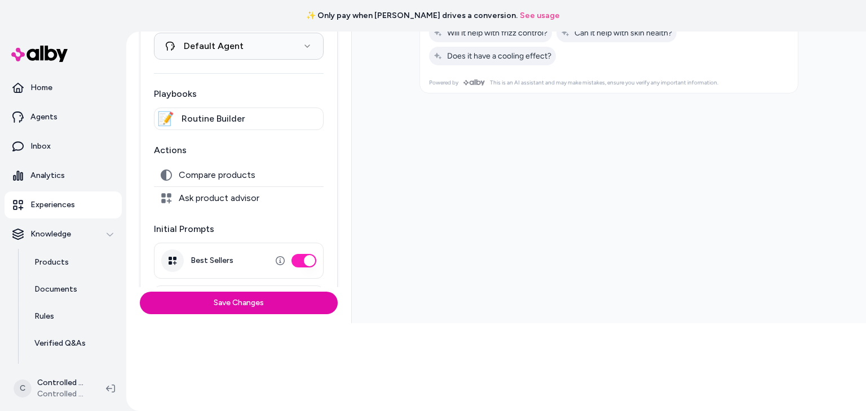
scroll to position [16, 0]
drag, startPoint x: 170, startPoint y: 196, endPoint x: 182, endPoint y: 194, distance: 12.0
click at [171, 196] on icon at bounding box center [166, 197] width 11 height 11
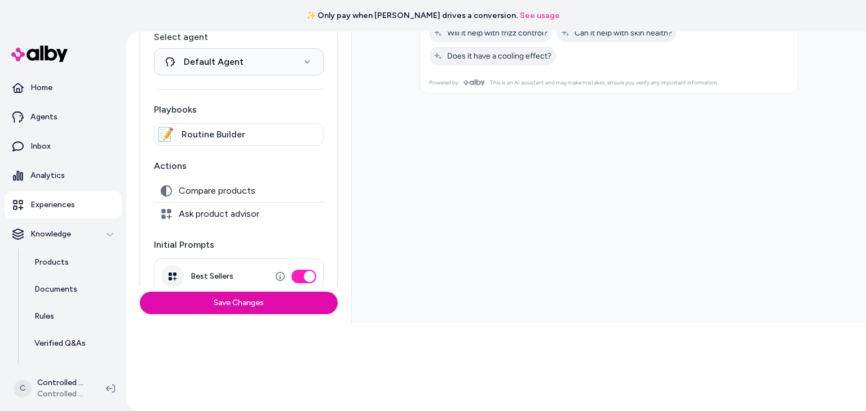
scroll to position [0, 0]
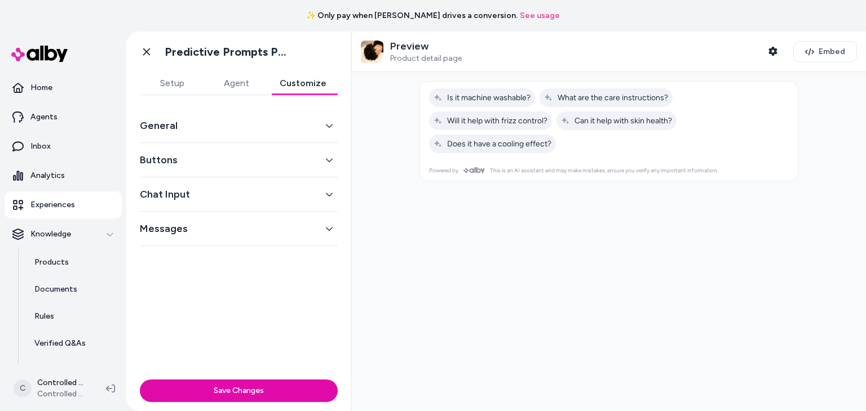
click at [298, 79] on button "Customize" at bounding box center [302, 83] width 69 height 23
click at [272, 120] on button "General" at bounding box center [239, 126] width 198 height 16
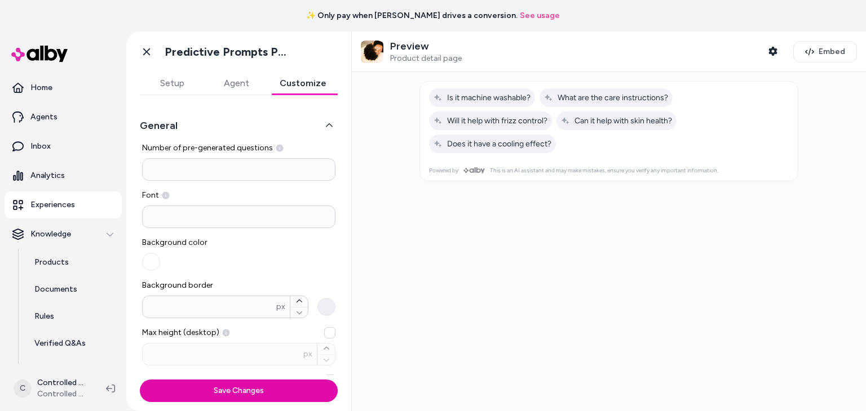
click at [238, 216] on input at bounding box center [238, 217] width 193 height 23
click at [248, 190] on label "Font" at bounding box center [238, 195] width 193 height 11
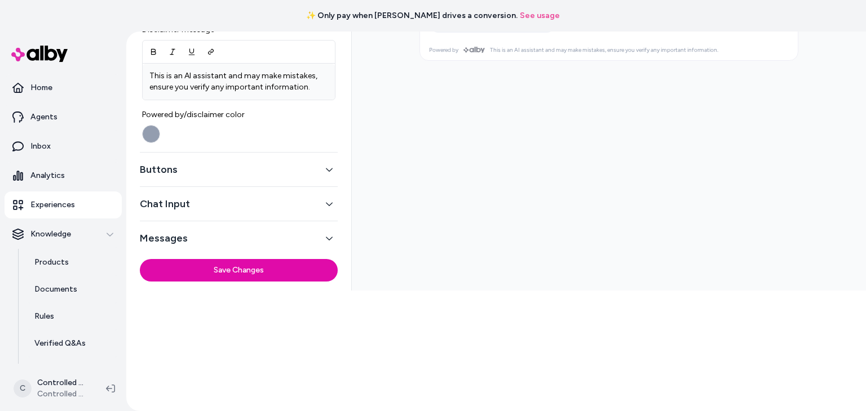
scroll to position [122, 0]
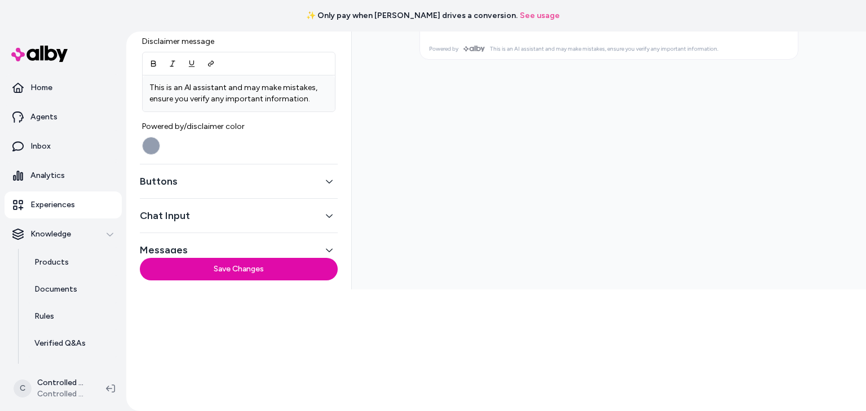
click at [261, 185] on button "Buttons" at bounding box center [239, 182] width 198 height 16
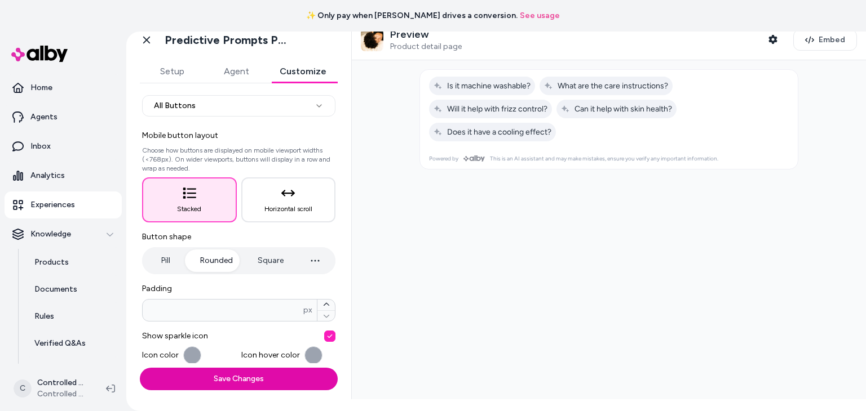
scroll to position [71, 0]
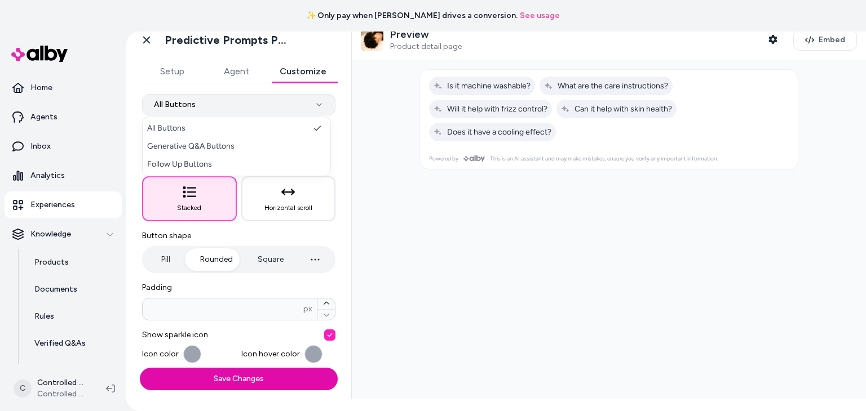
click at [245, 104] on html "**********" at bounding box center [433, 205] width 866 height 411
click at [395, 209] on html "**********" at bounding box center [433, 205] width 866 height 411
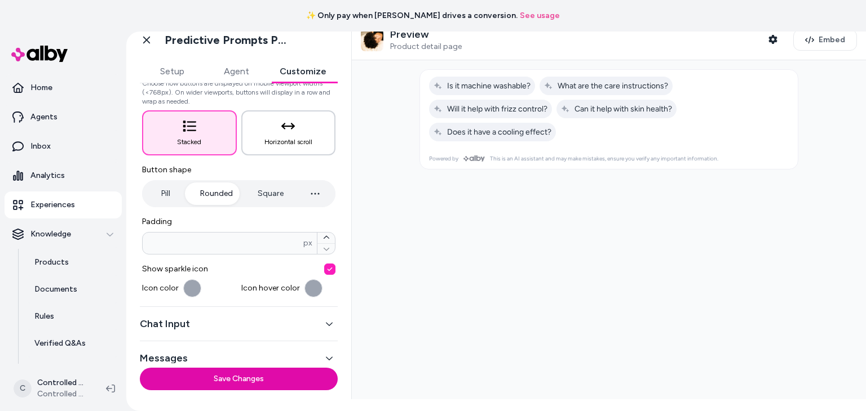
scroll to position [149, 0]
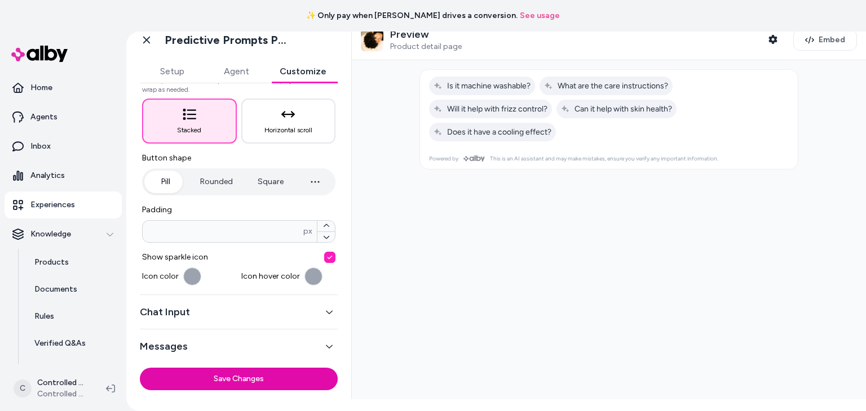
click at [174, 185] on button "Pill" at bounding box center [165, 182] width 42 height 23
click at [210, 184] on button "Rounded" at bounding box center [216, 182] width 55 height 23
click at [238, 311] on button "Chat Input" at bounding box center [239, 312] width 198 height 16
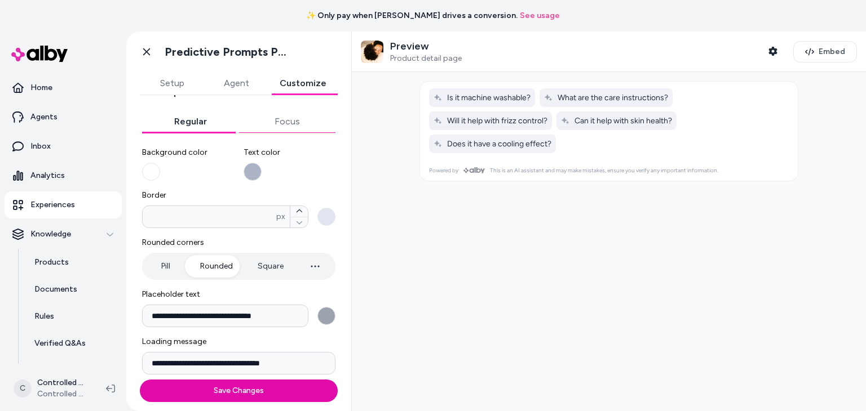
scroll to position [2, 0]
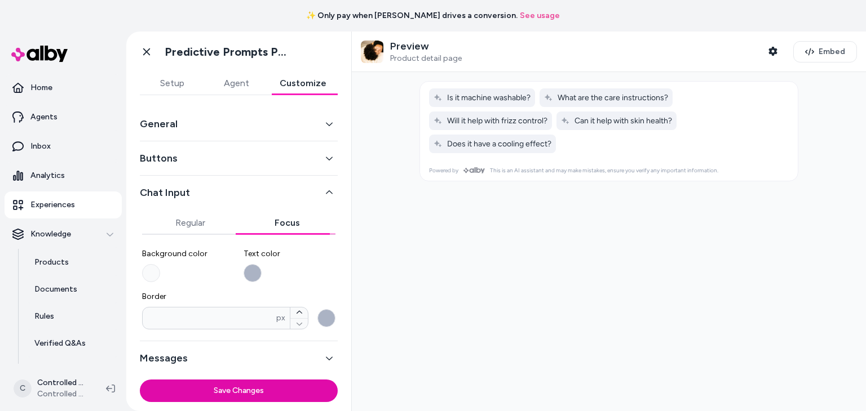
click at [294, 122] on div "General Buttons Chat Input Regular Focus Background color Text color Border * p…" at bounding box center [239, 241] width 198 height 269
click at [189, 224] on button "Regular" at bounding box center [190, 223] width 97 height 23
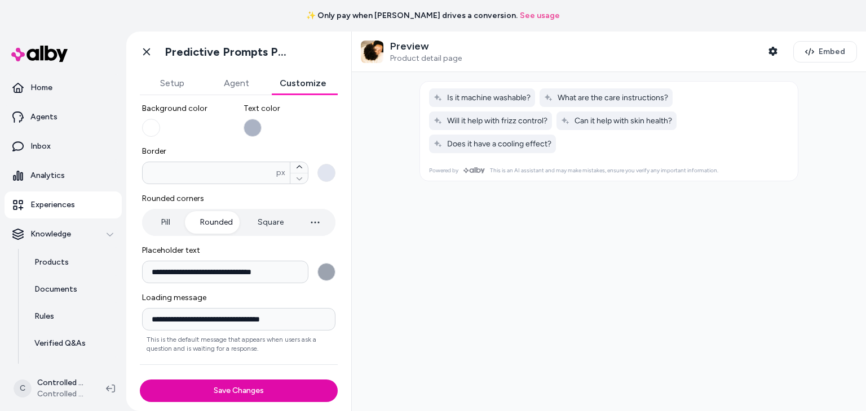
scroll to position [171, 0]
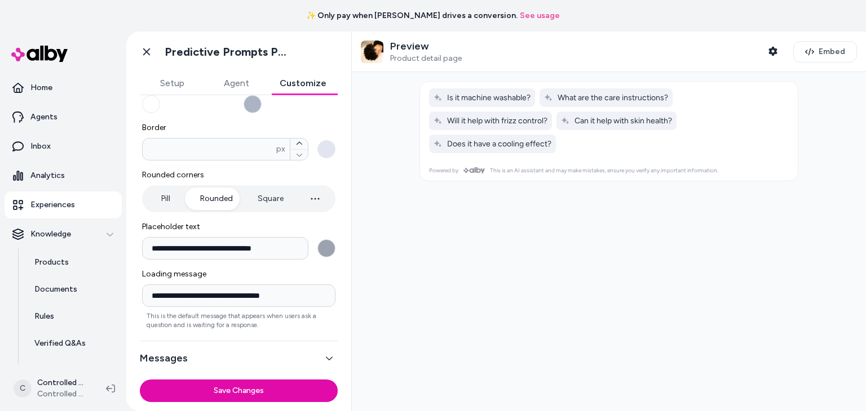
click at [267, 366] on div "Messages" at bounding box center [239, 359] width 198 height 34
click at [325, 355] on icon "button" at bounding box center [329, 359] width 8 height 8
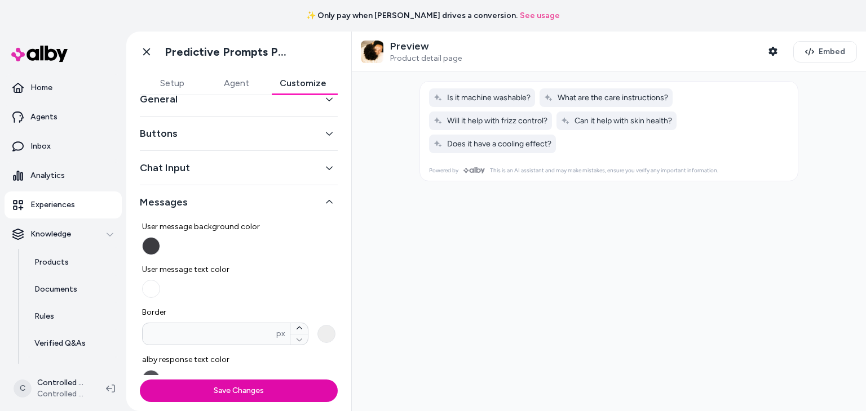
scroll to position [10, 0]
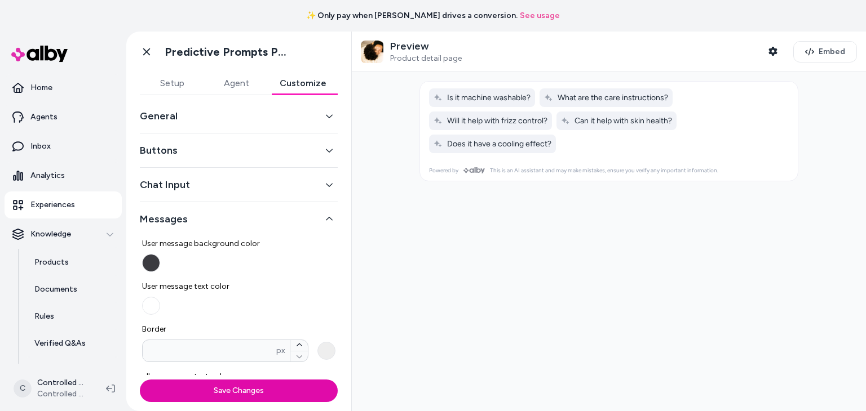
click at [70, 209] on p "Experiences" at bounding box center [52, 205] width 45 height 11
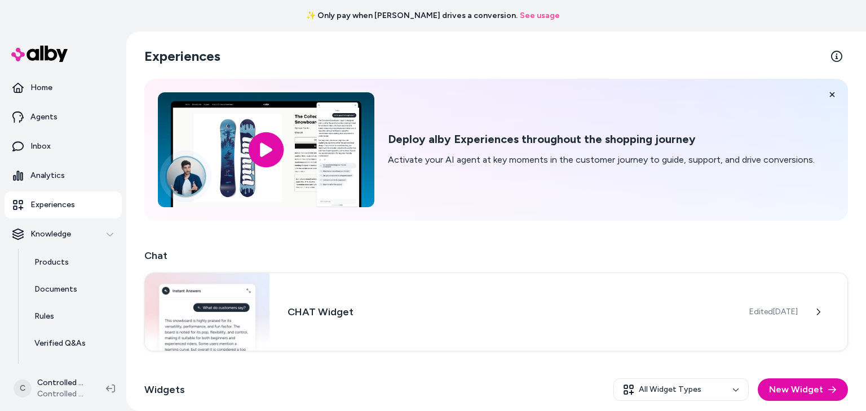
scroll to position [99, 0]
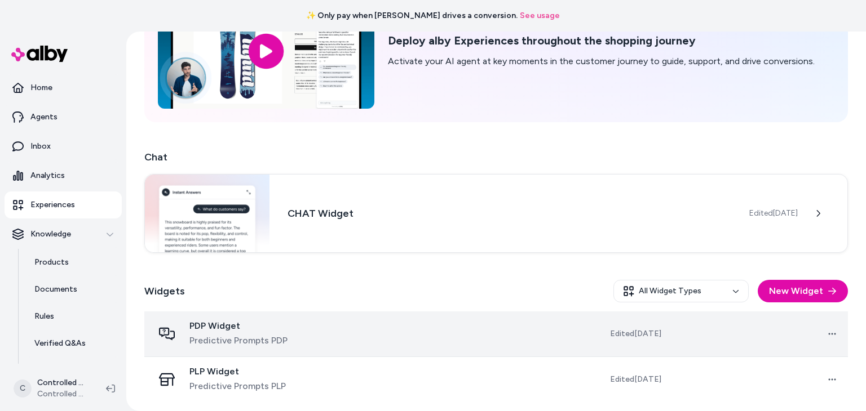
click at [399, 342] on td at bounding box center [436, 335] width 178 height 46
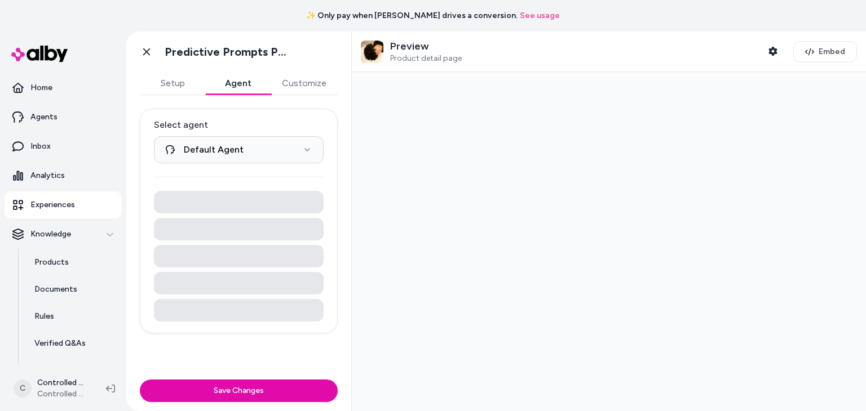
click at [234, 84] on button "Agent" at bounding box center [237, 83] width 65 height 23
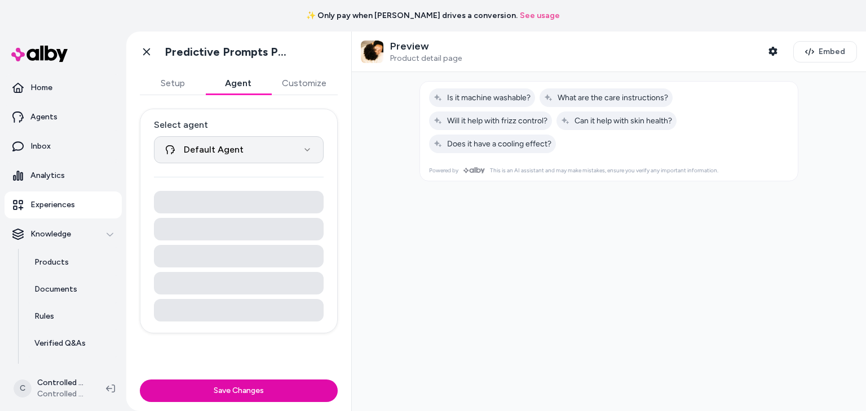
click at [264, 154] on html "**********" at bounding box center [433, 205] width 866 height 411
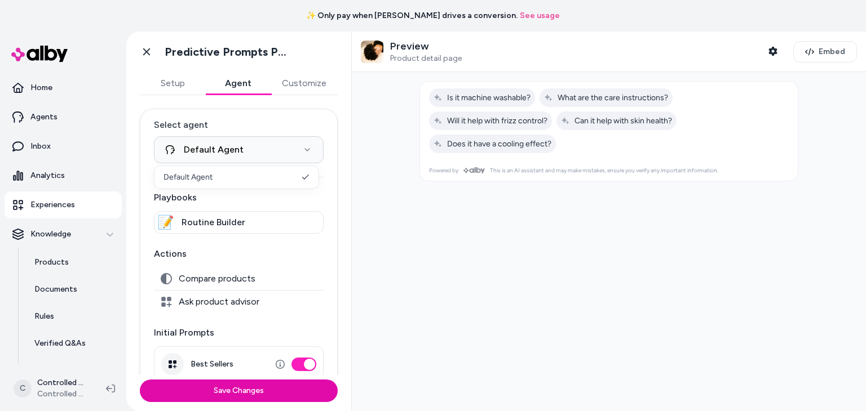
click at [258, 140] on html "**********" at bounding box center [433, 205] width 866 height 411
click at [232, 224] on span "Routine Builder" at bounding box center [213, 223] width 64 height 14
drag, startPoint x: 175, startPoint y: 63, endPoint x: 175, endPoint y: 71, distance: 7.9
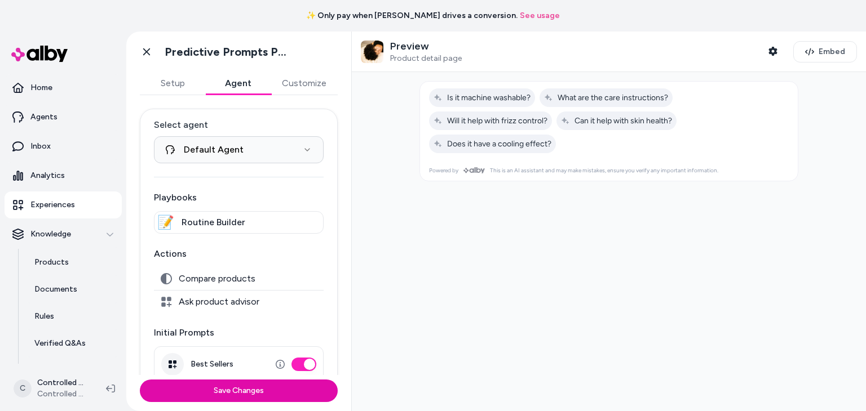
click at [175, 65] on div "Go back Predictive Prompts PDP" at bounding box center [238, 52] width 225 height 41
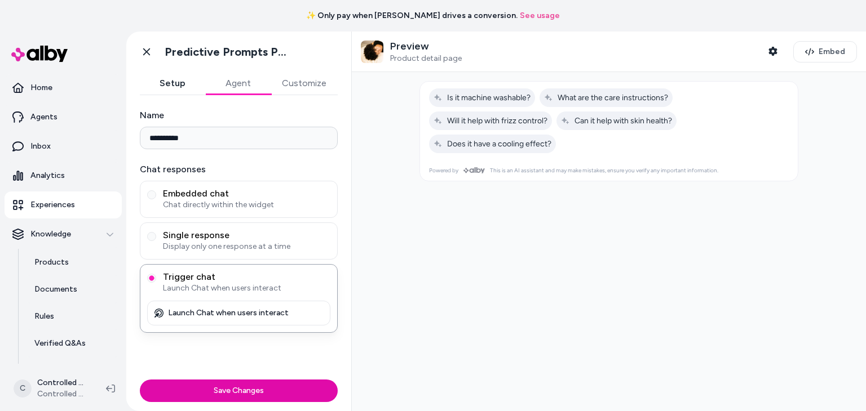
click at [174, 76] on button "Setup" at bounding box center [172, 83] width 65 height 23
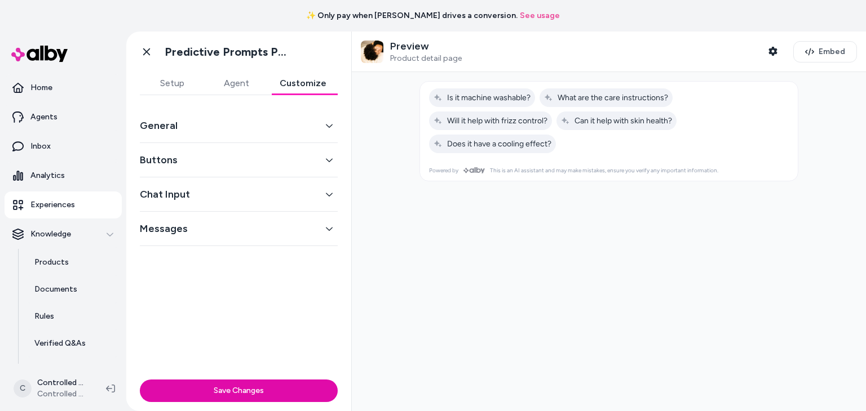
click at [309, 78] on button "Customize" at bounding box center [302, 83] width 69 height 23
click at [273, 158] on button "Buttons" at bounding box center [239, 160] width 198 height 16
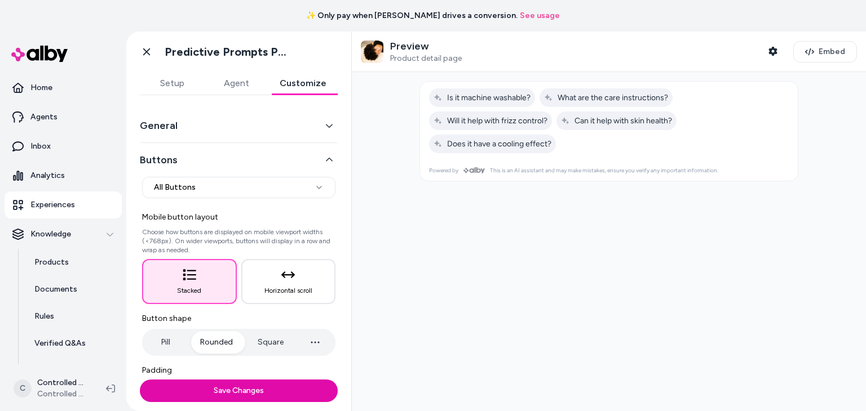
click at [272, 158] on button "Buttons" at bounding box center [239, 160] width 198 height 16
